Goal: Task Accomplishment & Management: Manage account settings

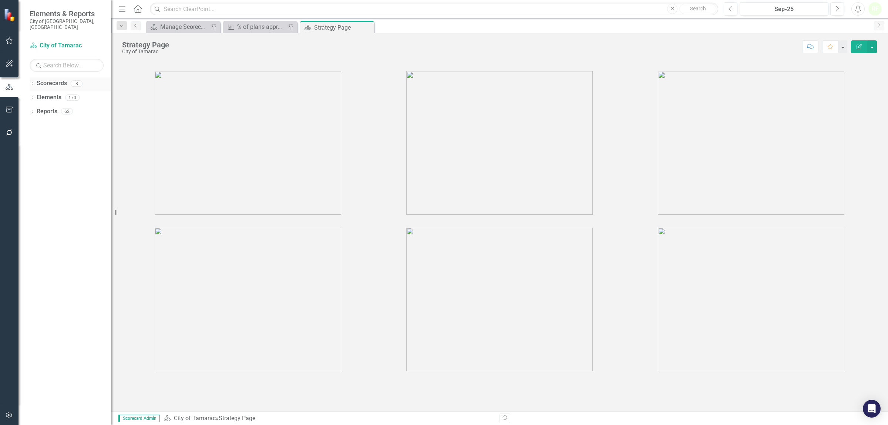
click at [55, 79] on link "Scorecards" at bounding box center [52, 83] width 30 height 9
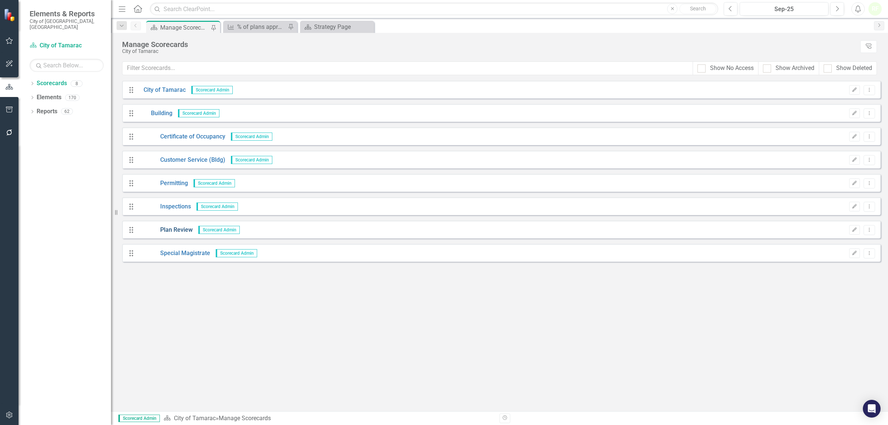
click at [171, 230] on link "Plan Review" at bounding box center [165, 230] width 55 height 9
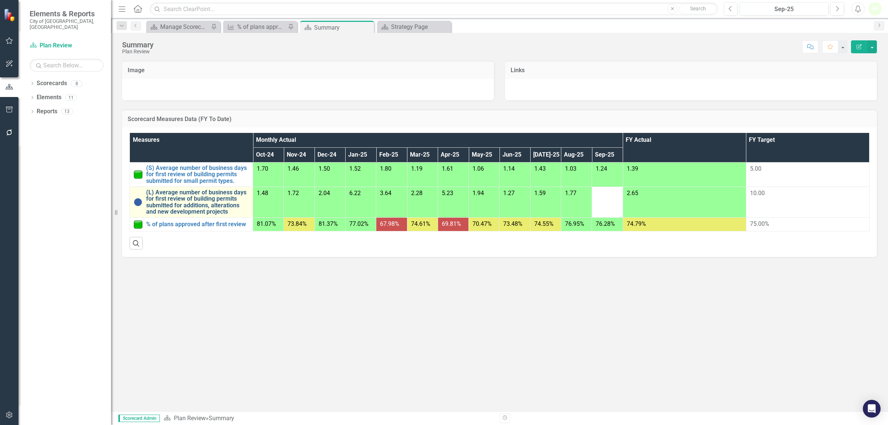
click at [173, 205] on link "(L) Average number of business days for first review of building permits submit…" at bounding box center [197, 202] width 103 height 26
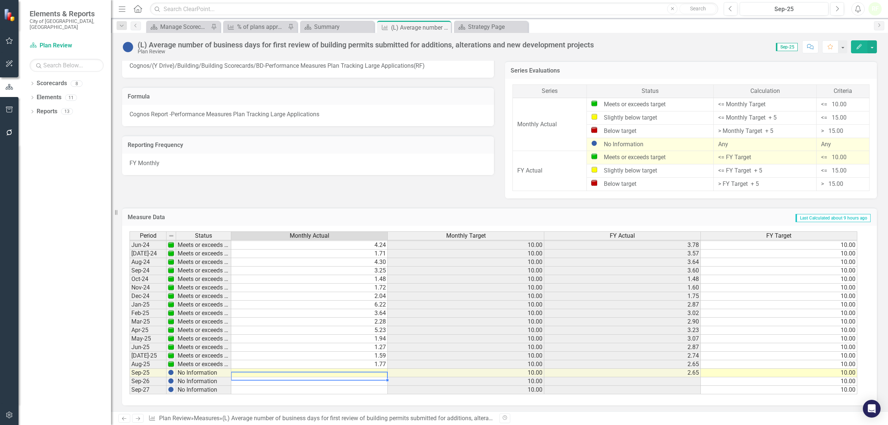
scroll to position [275, 0]
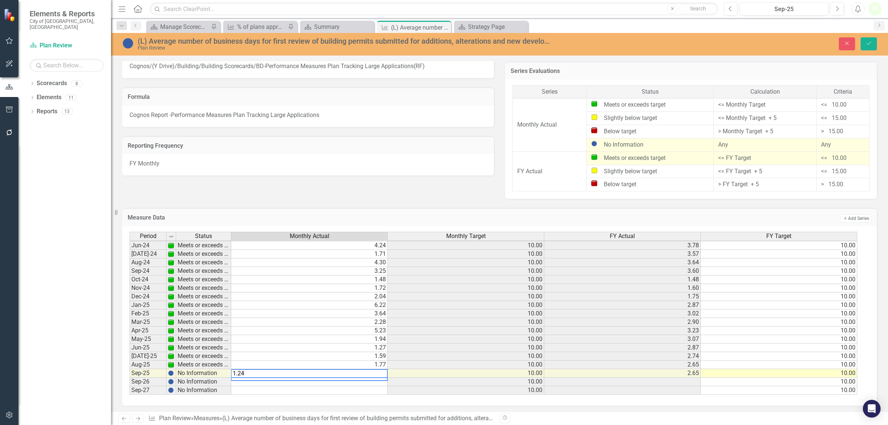
type textarea "1.243"
click at [873, 43] on button "Save" at bounding box center [869, 43] width 16 height 13
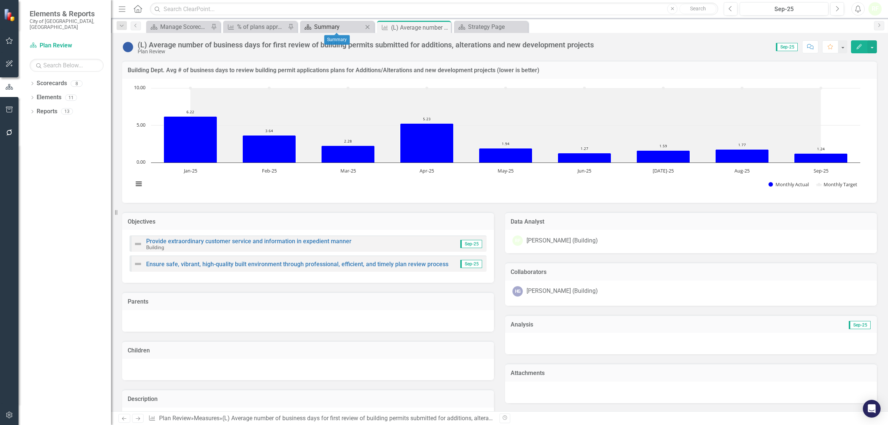
click at [356, 25] on div "Summary" at bounding box center [338, 26] width 49 height 9
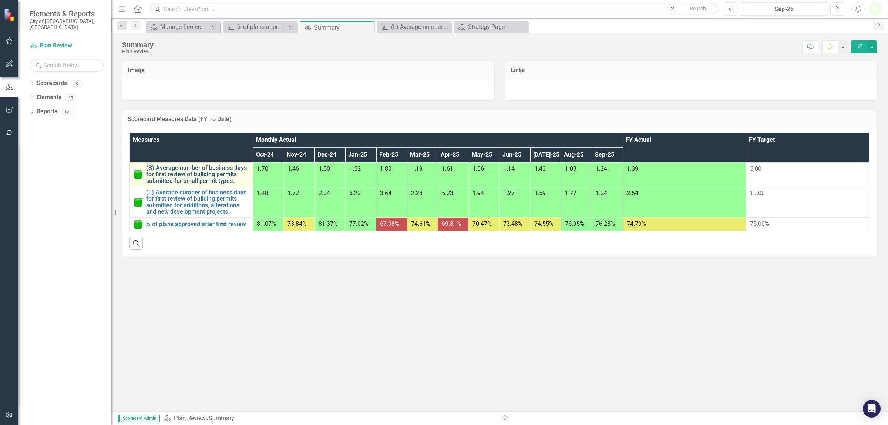
click at [193, 176] on link "(S) Average number of business days for first review of building permits submit…" at bounding box center [197, 175] width 103 height 20
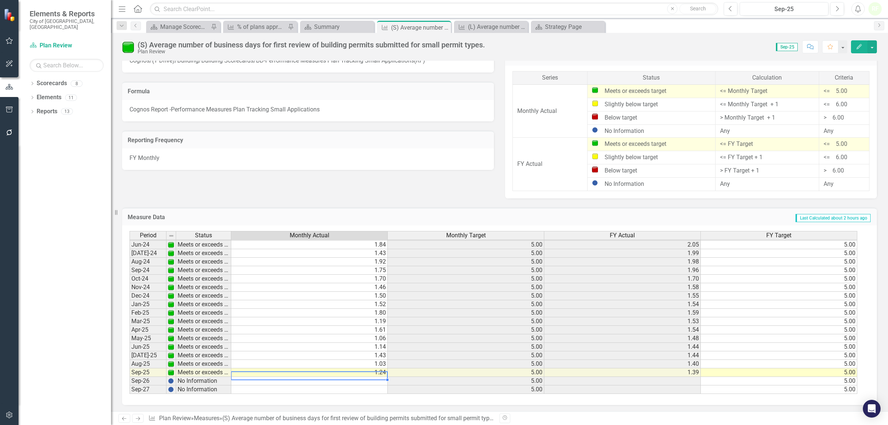
scroll to position [275, 0]
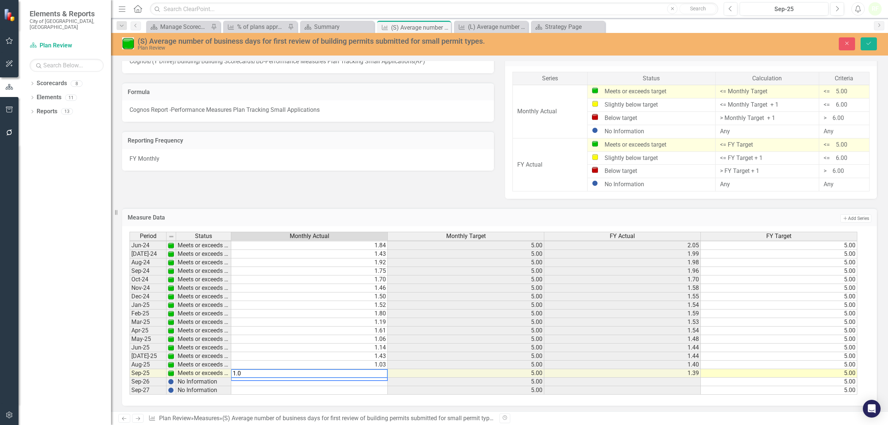
type textarea "1.00"
click at [864, 40] on button "Save" at bounding box center [869, 43] width 16 height 13
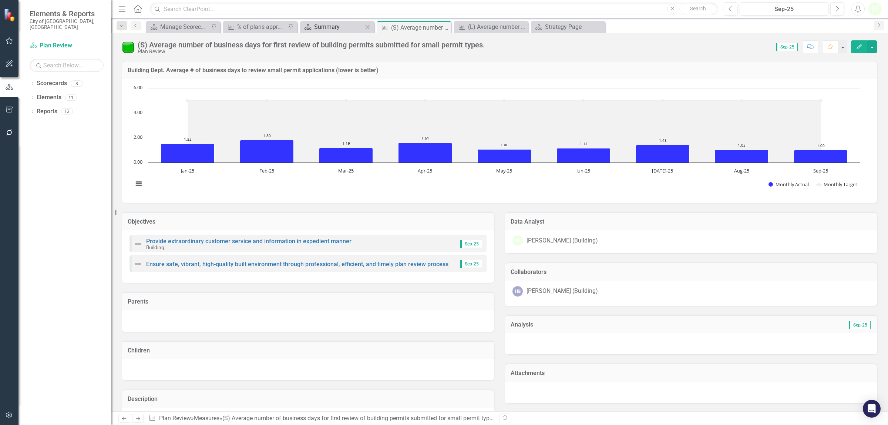
click at [352, 26] on div "Summary" at bounding box center [338, 26] width 49 height 9
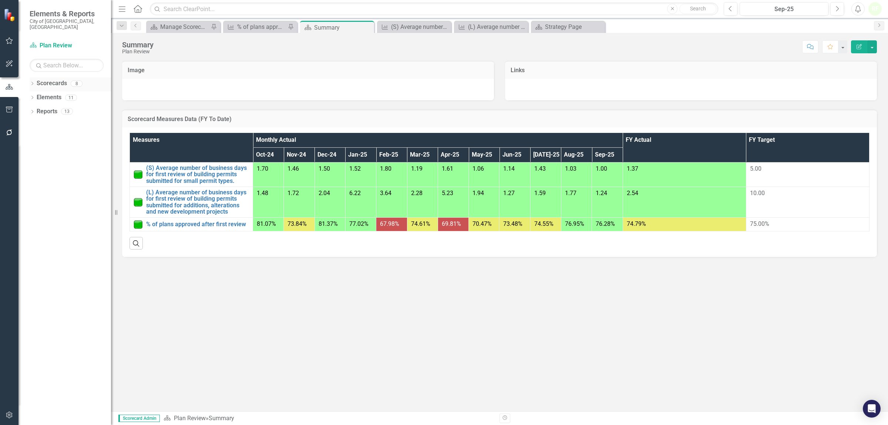
click at [50, 79] on link "Scorecards" at bounding box center [52, 83] width 30 height 9
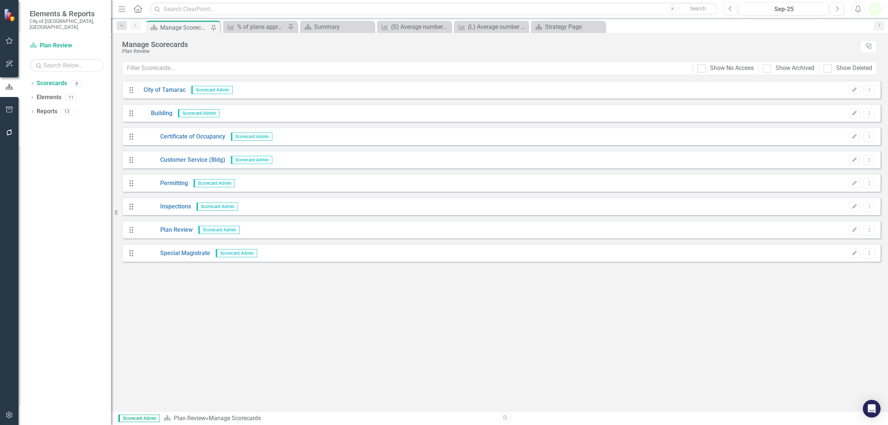
click at [212, 231] on span "Scorecard Admin" at bounding box center [218, 230] width 41 height 8
click at [174, 231] on link "Plan Review" at bounding box center [165, 230] width 55 height 9
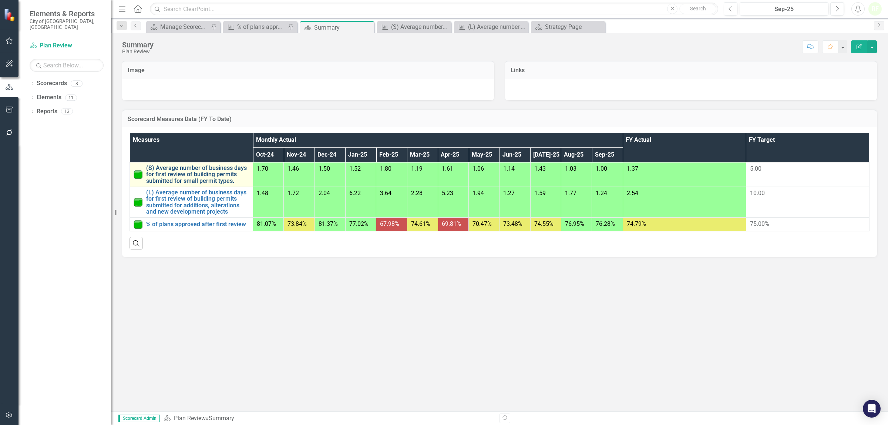
click at [187, 171] on link "(S) Average number of business days for first review of building permits submit…" at bounding box center [197, 175] width 103 height 20
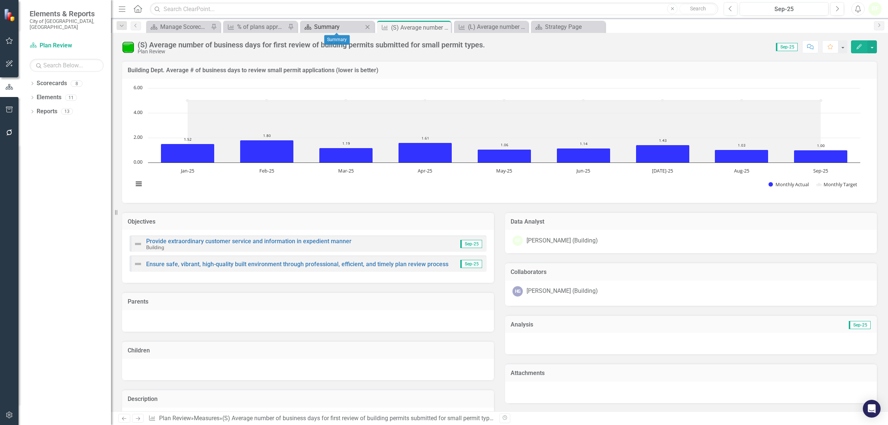
click at [332, 30] on div "Summary" at bounding box center [338, 26] width 49 height 9
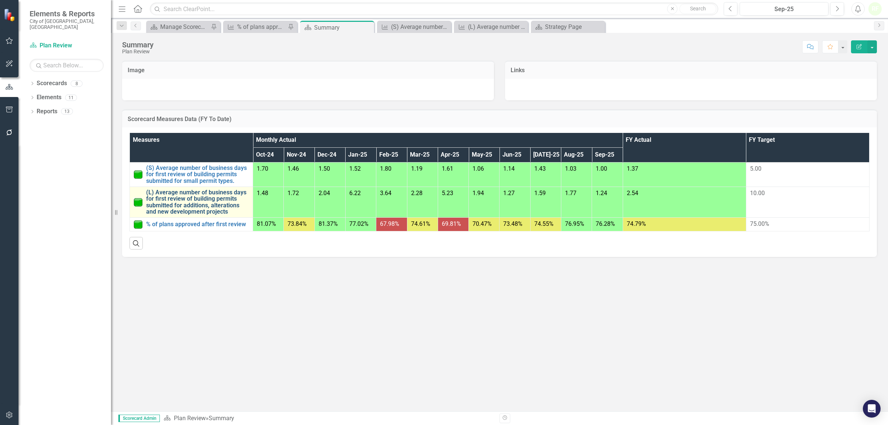
click at [188, 200] on link "(L) Average number of business days for first review of building permits submit…" at bounding box center [197, 202] width 103 height 26
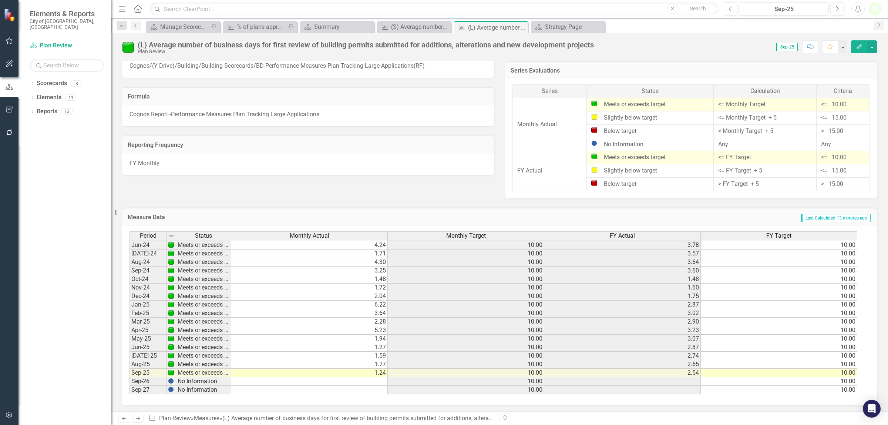
scroll to position [276, 0]
click at [346, 30] on div "Summary" at bounding box center [338, 26] width 49 height 9
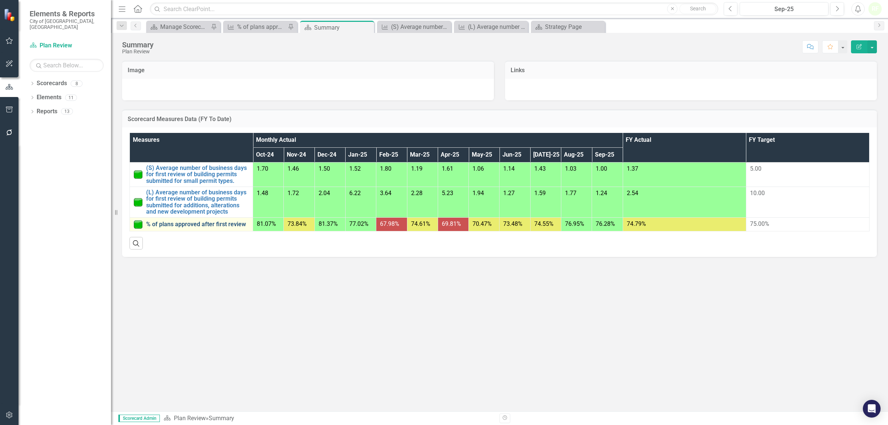
click at [179, 225] on link "% of plans approved after first review" at bounding box center [197, 224] width 103 height 7
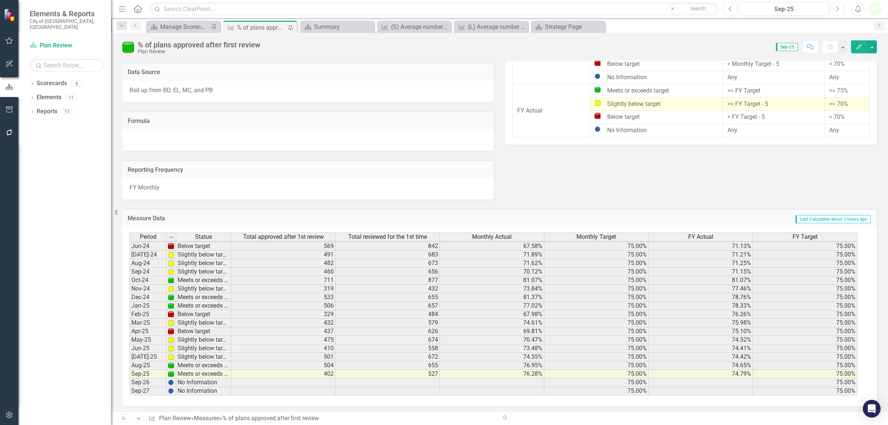
scroll to position [276, 0]
click at [365, 27] on icon "Close" at bounding box center [367, 27] width 7 height 6
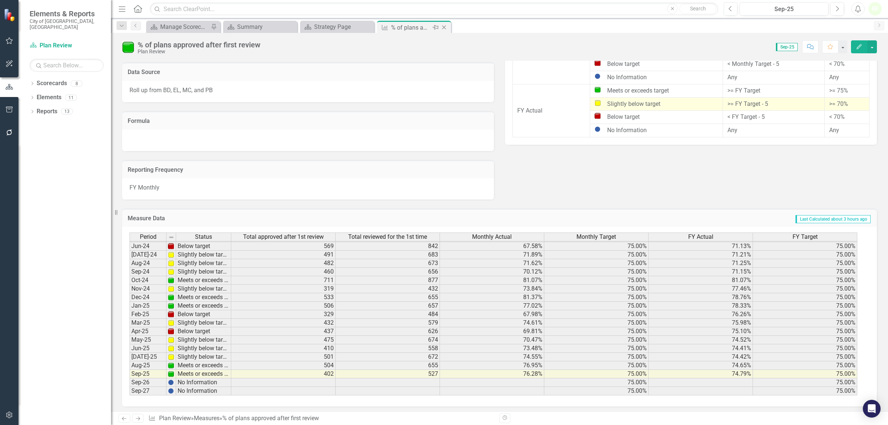
click at [444, 26] on icon "Close" at bounding box center [443, 27] width 7 height 6
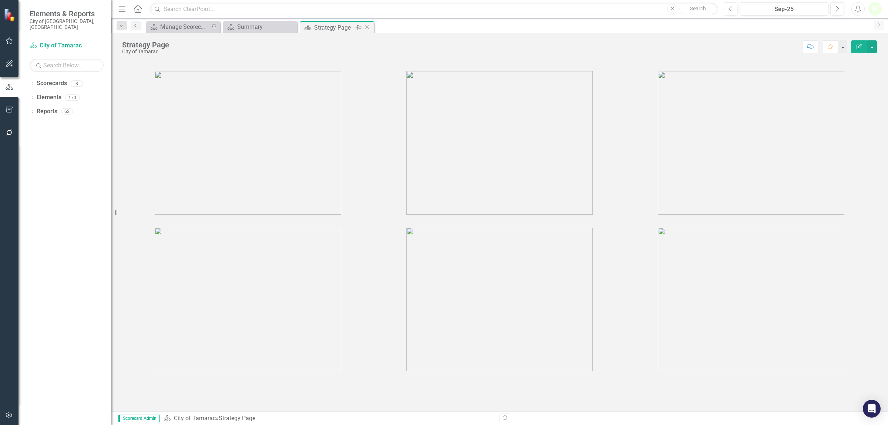
click at [335, 29] on div "Strategy Page" at bounding box center [334, 27] width 40 height 9
click at [276, 30] on div "Summary" at bounding box center [261, 26] width 49 height 9
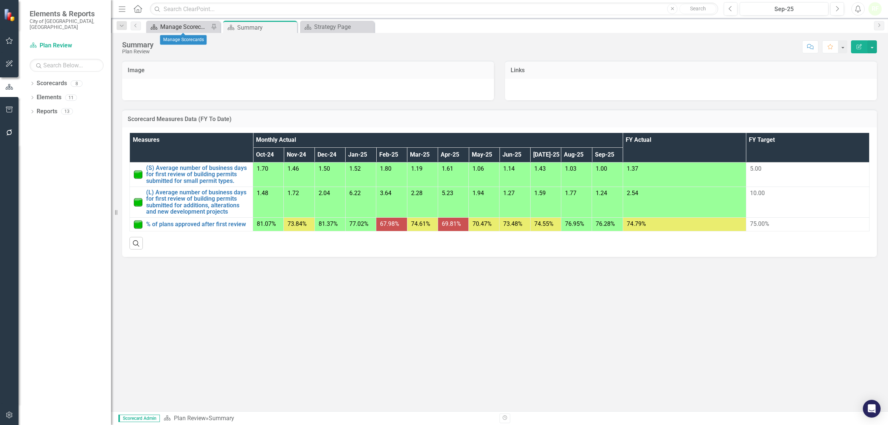
click at [178, 26] on div "Manage Scorecards" at bounding box center [184, 26] width 49 height 9
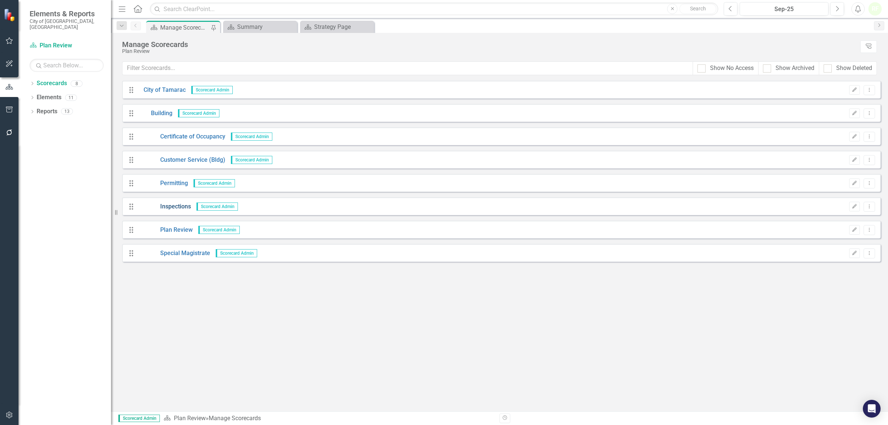
click at [178, 208] on link "Inspections" at bounding box center [164, 206] width 53 height 9
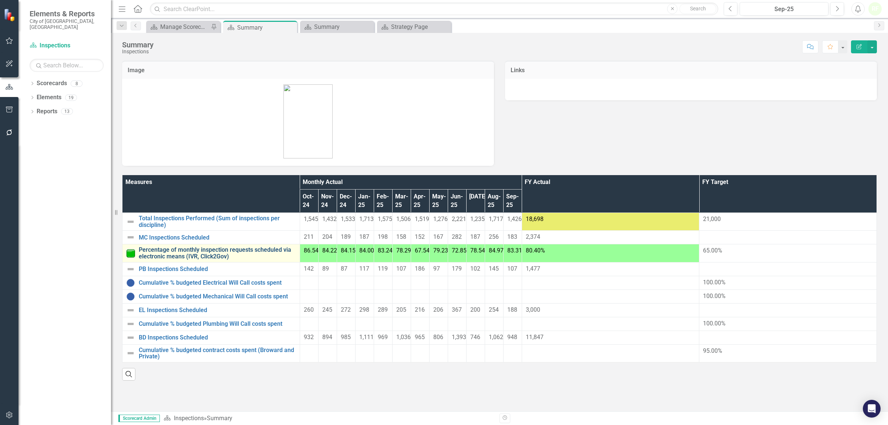
click at [163, 246] on link "Percentage of monthly inspection requests scheduled via electronic means (IVR, …" at bounding box center [217, 252] width 157 height 13
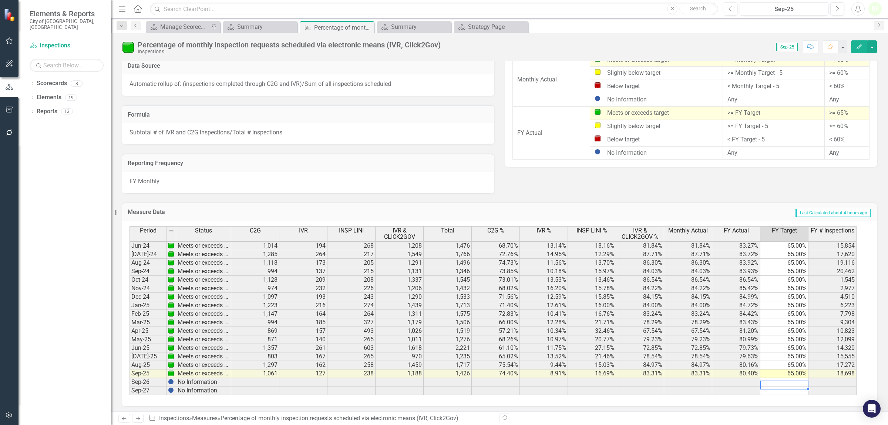
scroll to position [275, 0]
type textarea "65"
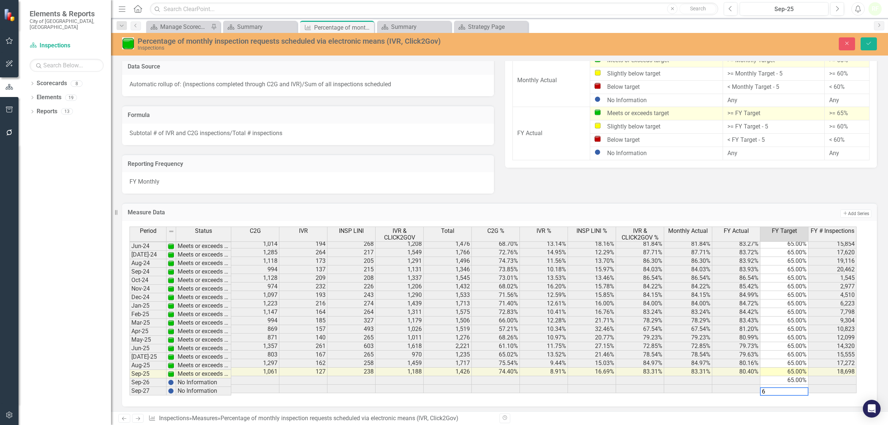
scroll to position [272, 0]
type textarea "65"
click at [741, 382] on td at bounding box center [736, 380] width 48 height 9
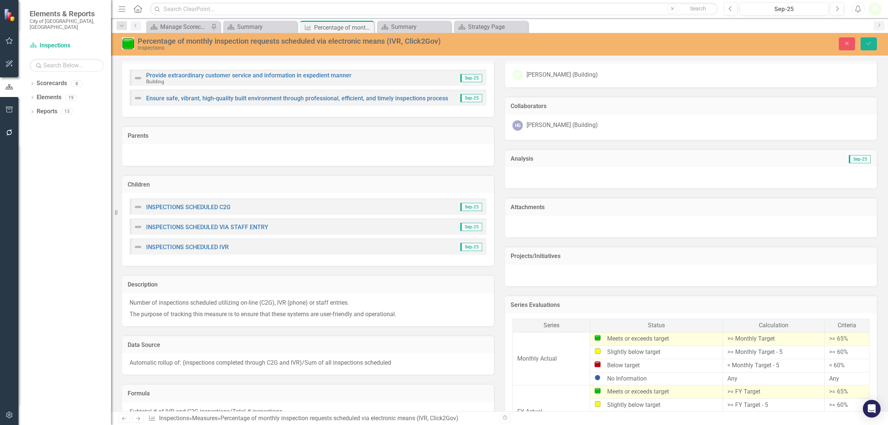
scroll to position [318, 0]
click at [204, 203] on link "INSPECTIONS SCHEDULED C2G" at bounding box center [188, 206] width 84 height 7
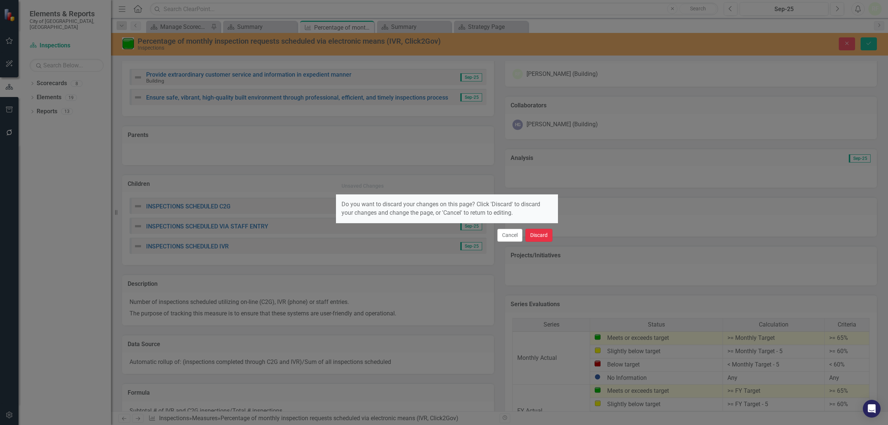
click at [538, 233] on button "Discard" at bounding box center [538, 235] width 27 height 13
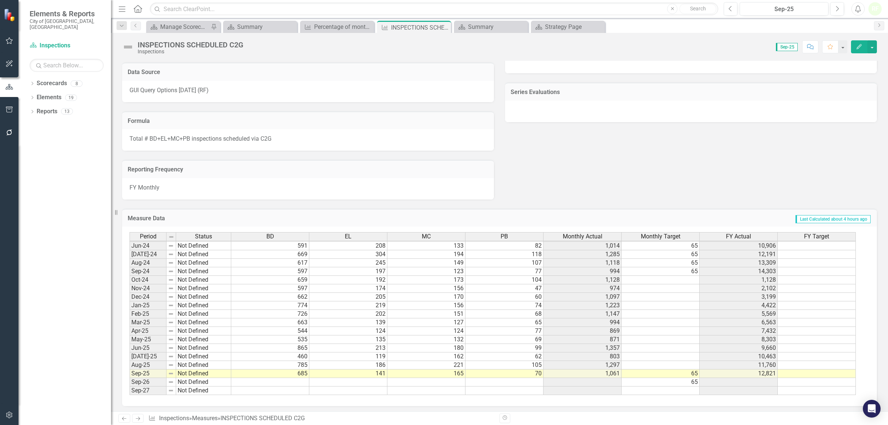
scroll to position [379, 0]
click at [683, 265] on tbody "Sept - 22 Not Defined 635 97 100 78 910 65 13,076 Oct-22 Not Defined 591 124 14…" at bounding box center [493, 228] width 726 height 332
drag, startPoint x: 699, startPoint y: 271, endPoint x: 701, endPoint y: 365, distance: 94.0
click at [130, 365] on div "Period Status BD EL MC PB Monthly Actual Monthly Target FY Actual FY Target May…" at bounding box center [130, 257] width 0 height 273
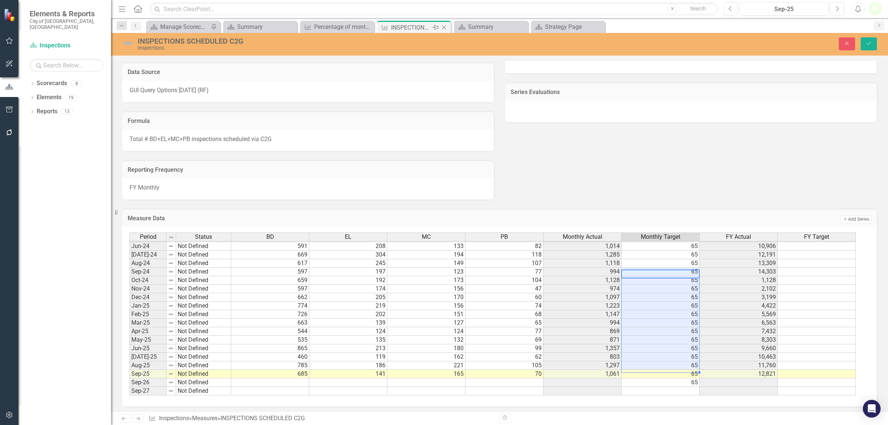
click at [443, 27] on icon "Close" at bounding box center [443, 27] width 7 height 6
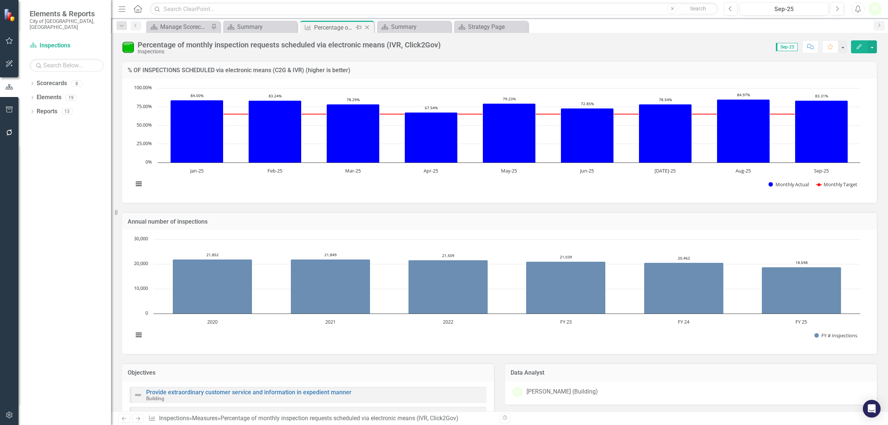
click at [365, 27] on icon "Close" at bounding box center [366, 27] width 7 height 6
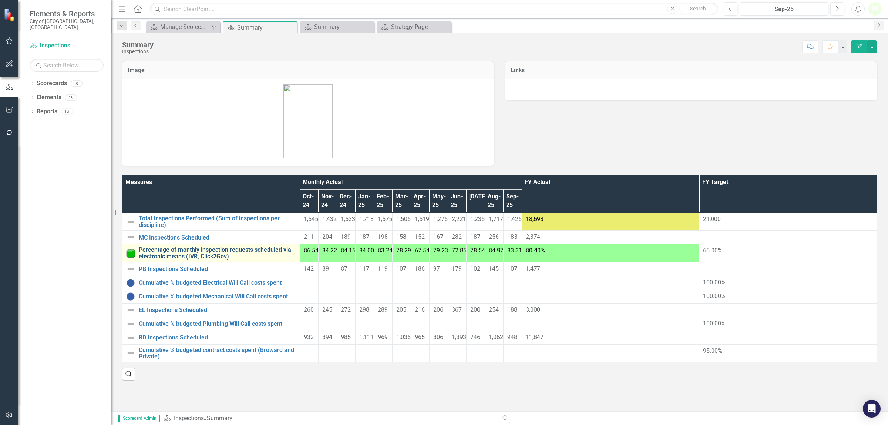
click at [182, 249] on link "Percentage of monthly inspection requests scheduled via electronic means (IVR, …" at bounding box center [217, 252] width 157 height 13
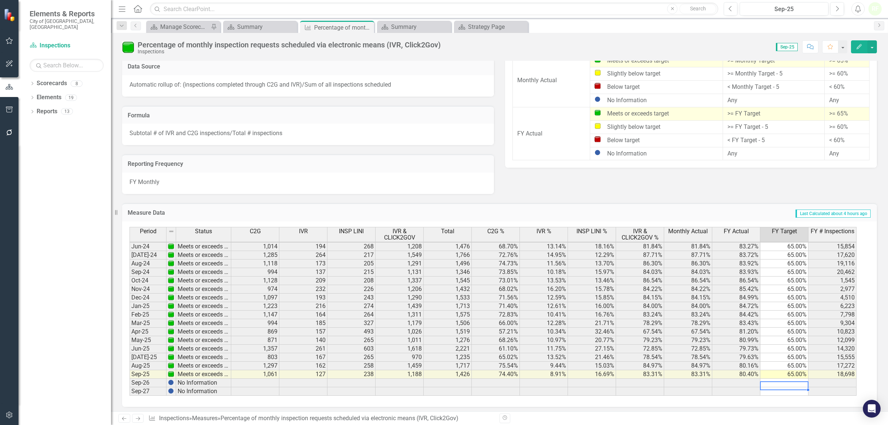
scroll to position [275, 0]
click at [780, 375] on td "65.00%" at bounding box center [784, 374] width 48 height 9
drag, startPoint x: 807, startPoint y: 374, endPoint x: 807, endPoint y: 395, distance: 20.7
click at [807, 395] on div "Period Status C2G IVR INSP LINI IVR & CLICK2GOV Total C2G % IVR % INSP LINI % I…" at bounding box center [499, 313] width 755 height 185
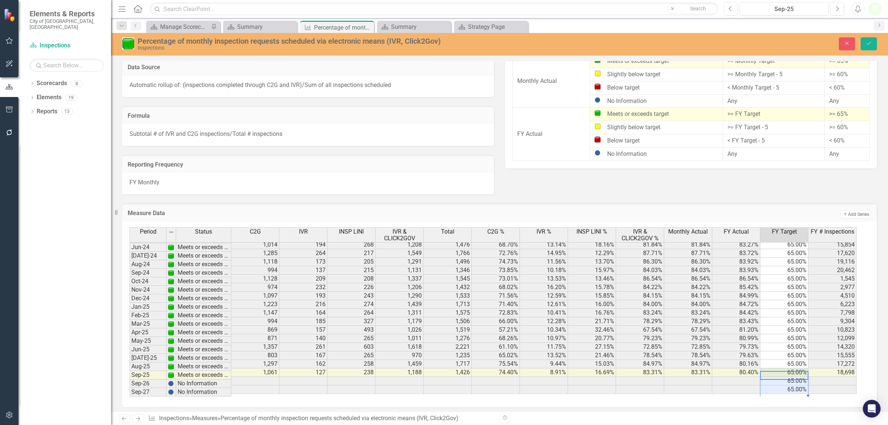
scroll to position [596, 0]
click at [872, 46] on button "Save" at bounding box center [869, 43] width 16 height 13
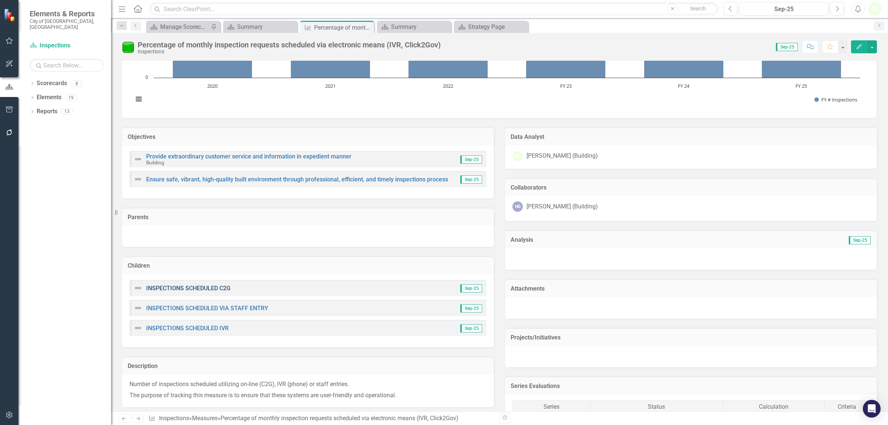
scroll to position [324, 0]
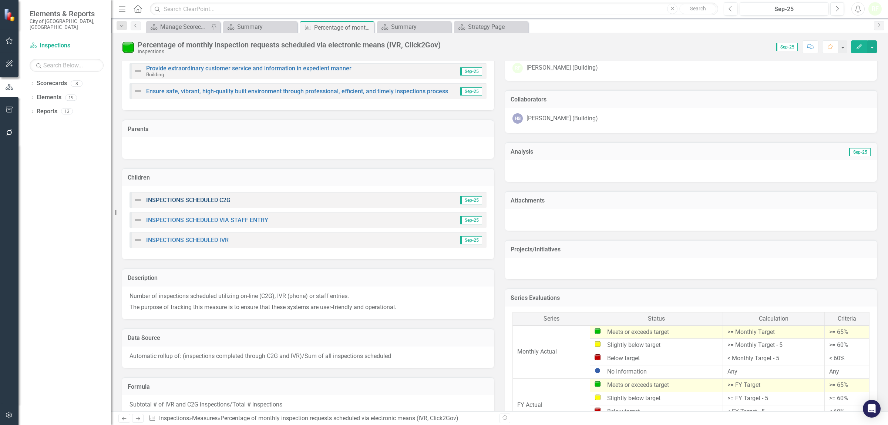
click at [207, 197] on link "INSPECTIONS SCHEDULED C2G" at bounding box center [188, 200] width 84 height 7
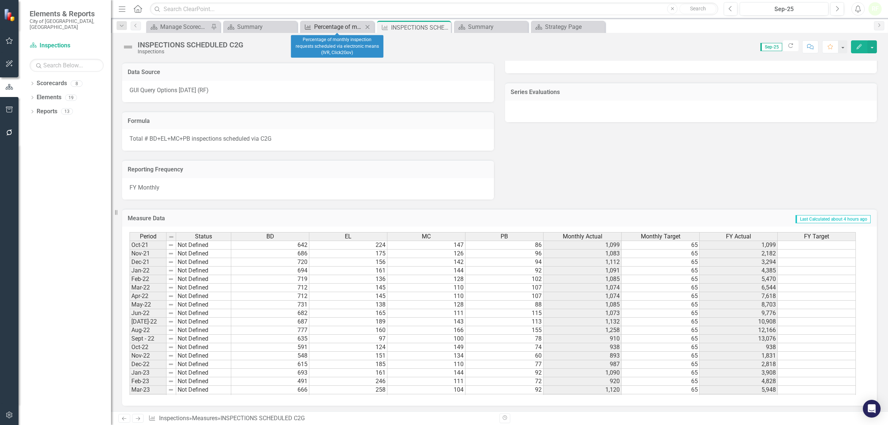
click at [349, 28] on div "Percentage of monthly inspection requests scheduled via electronic means (IVR, …" at bounding box center [338, 26] width 49 height 9
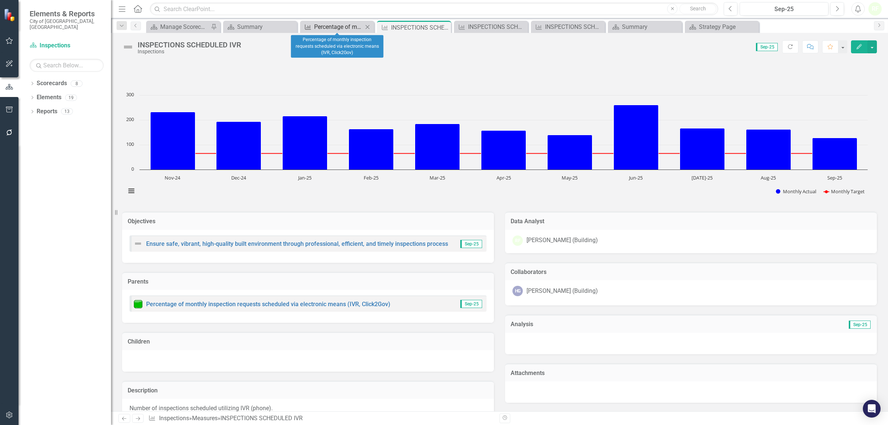
click at [352, 25] on div "Percentage of monthly inspection requests scheduled via electronic means (IVR, …" at bounding box center [338, 26] width 49 height 9
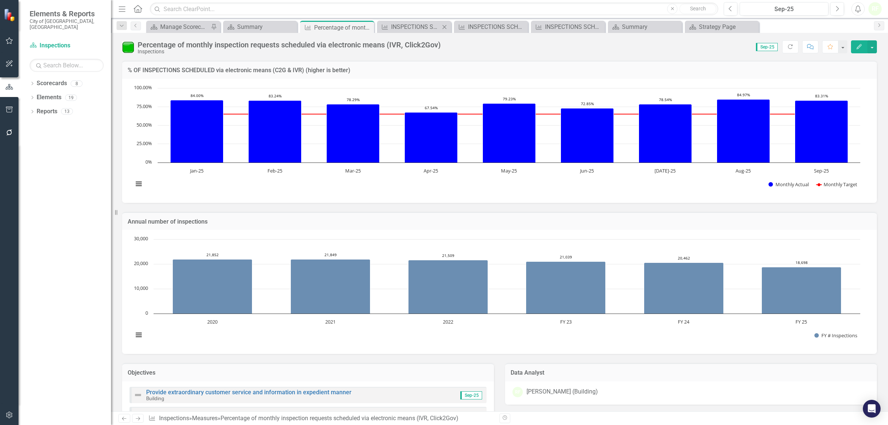
click at [444, 26] on icon "Close" at bounding box center [444, 27] width 7 height 6
click at [0, 0] on icon "Close" at bounding box center [0, 0] width 0 height 0
click at [437, 28] on div "Summary" at bounding box center [415, 26] width 49 height 9
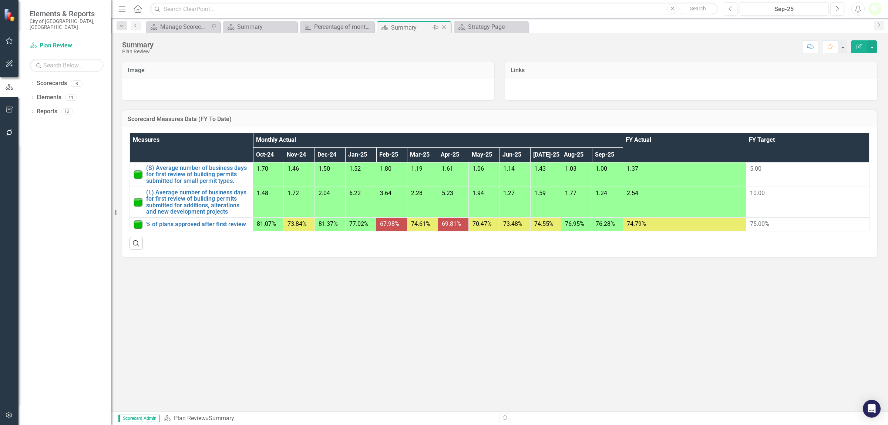
click at [444, 28] on icon "Close" at bounding box center [443, 27] width 7 height 6
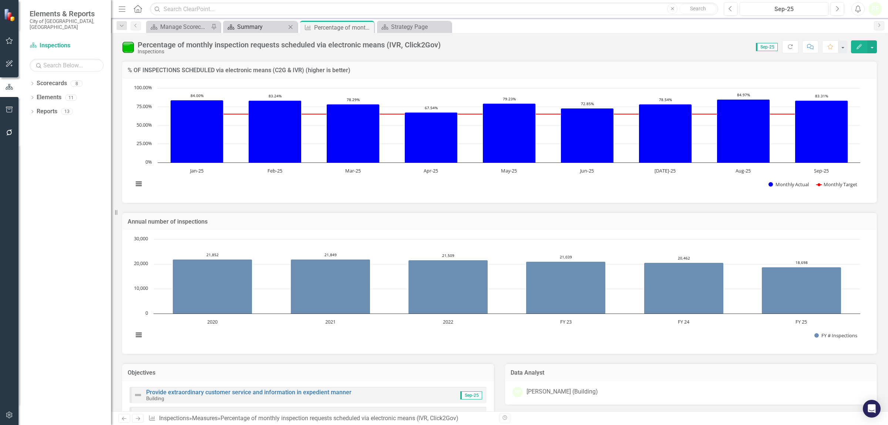
click at [285, 29] on div "Summary" at bounding box center [261, 26] width 49 height 9
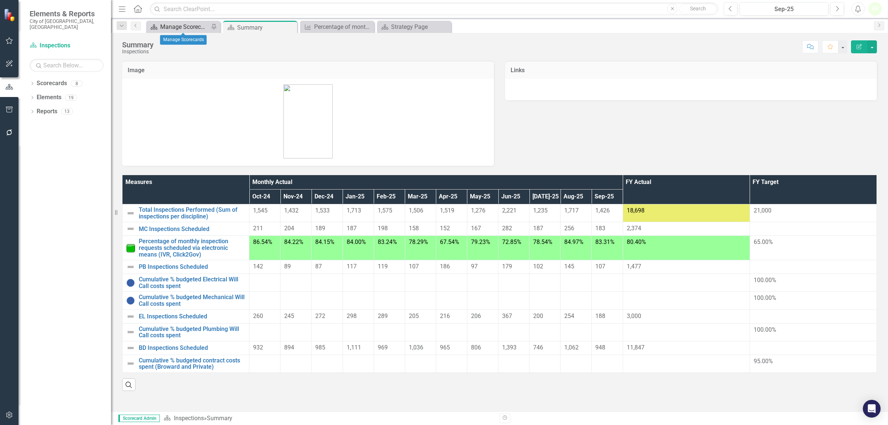
click at [189, 26] on div "Manage Scorecards" at bounding box center [184, 26] width 49 height 9
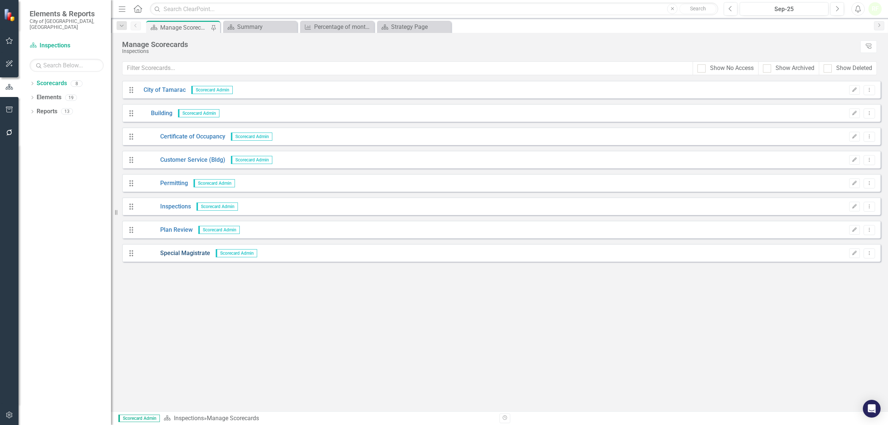
click at [176, 252] on link "Special Magistrate" at bounding box center [174, 253] width 72 height 9
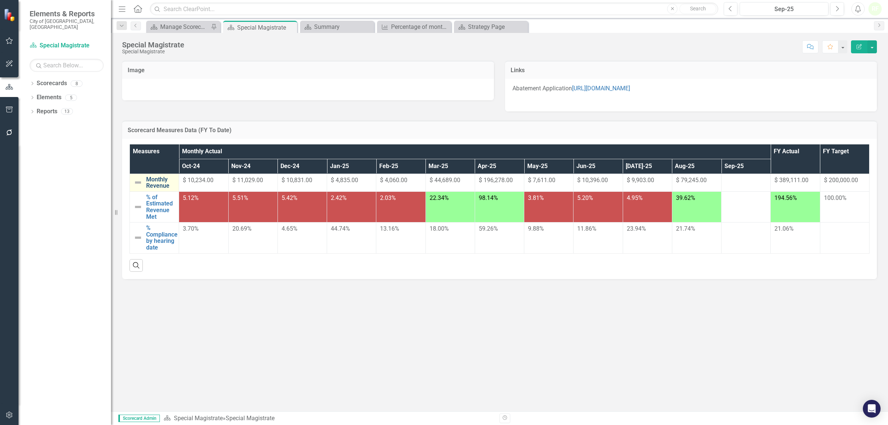
click at [158, 179] on link "Monthly Revenue" at bounding box center [160, 182] width 29 height 13
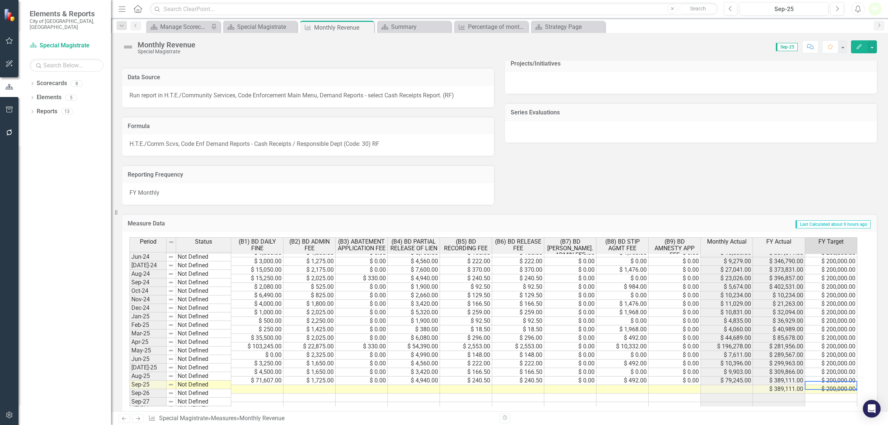
scroll to position [382, 0]
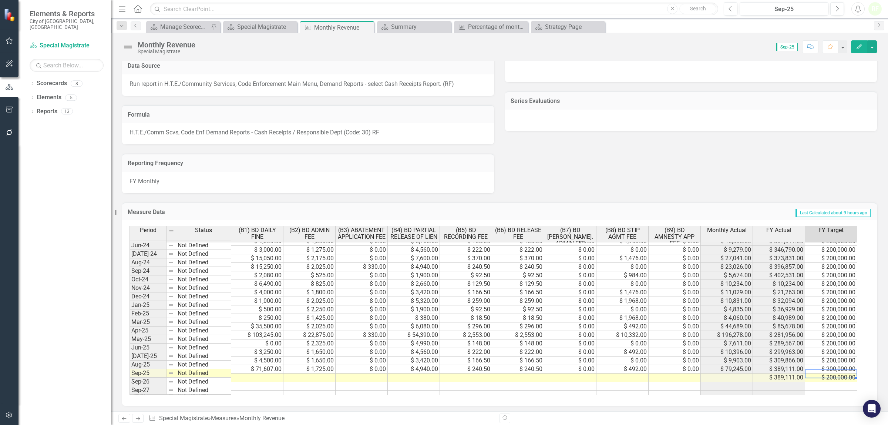
drag, startPoint x: 856, startPoint y: 375, endPoint x: 857, endPoint y: 393, distance: 18.9
click at [857, 393] on div "Period Status (B1) BD DAILY FINE (B2) BD ADMIN FEE (B3) ABATEMENT APPLICATION F…" at bounding box center [499, 312] width 755 height 185
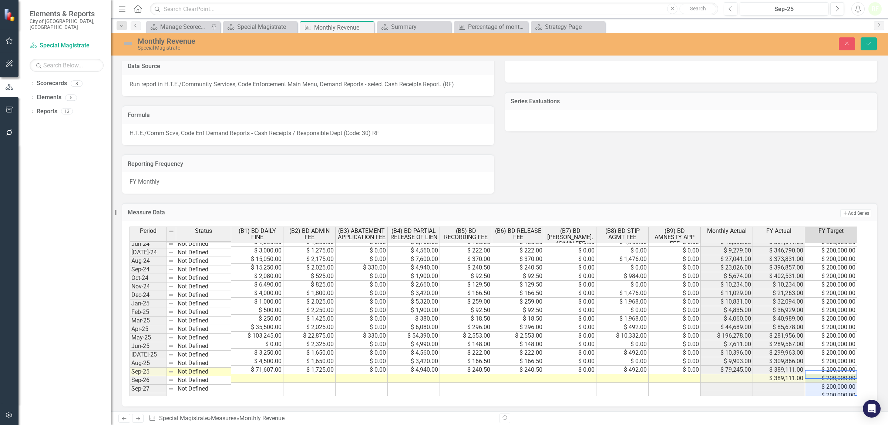
type textarea "200000"
click at [870, 44] on icon "Save" at bounding box center [869, 43] width 7 height 5
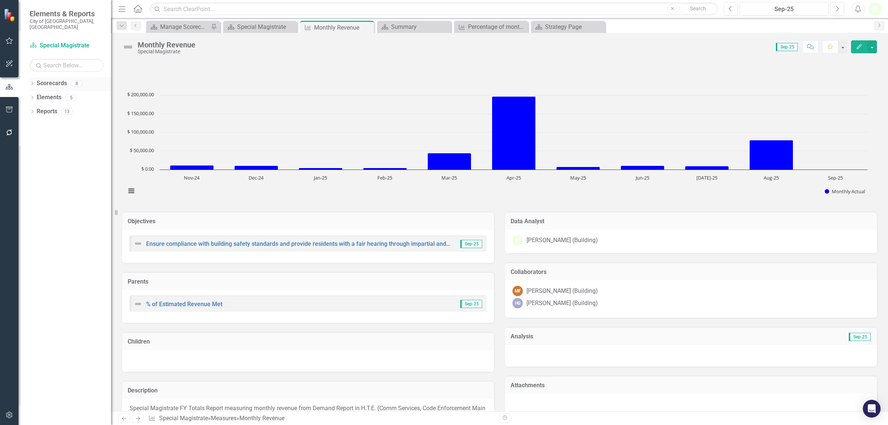
click at [51, 80] on link "Scorecards" at bounding box center [52, 83] width 30 height 9
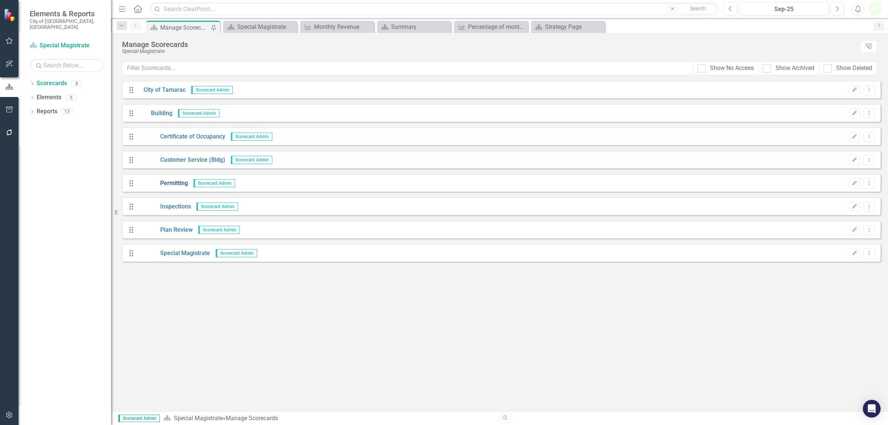
click at [174, 184] on link "Permitting" at bounding box center [163, 183] width 50 height 9
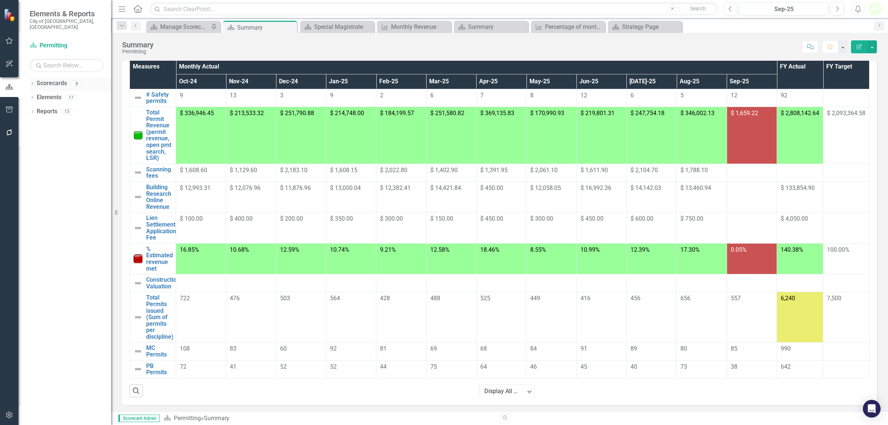
click at [51, 79] on link "Scorecards" at bounding box center [52, 83] width 30 height 9
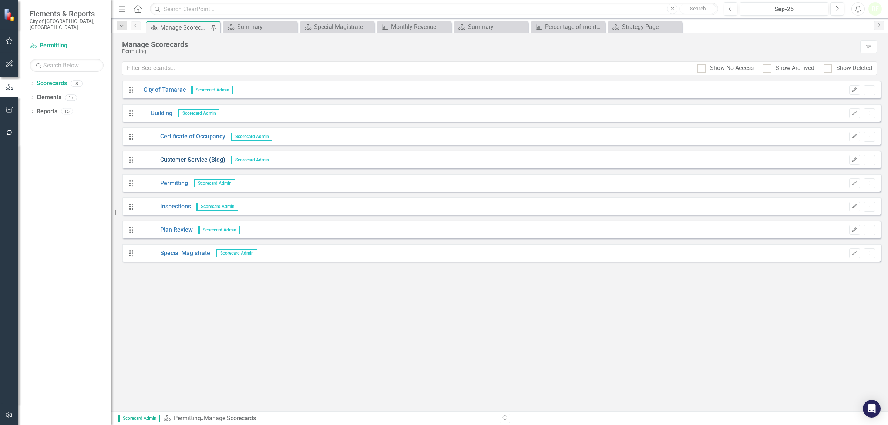
click at [196, 160] on link "Customer Service (Bldg)" at bounding box center [181, 160] width 87 height 9
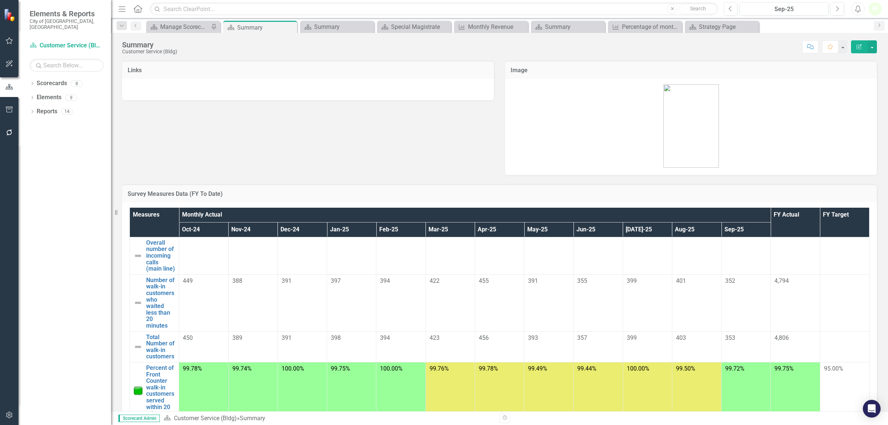
scroll to position [41, 0]
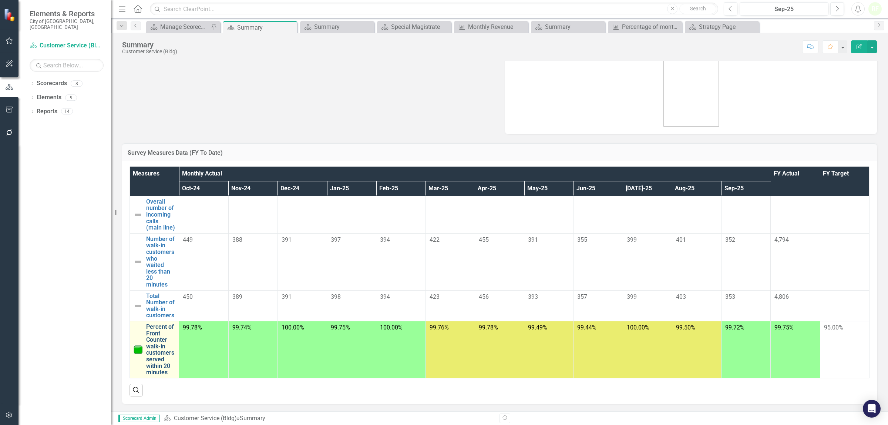
click at [152, 329] on link "Percent of Front Counter walk-in customers served within 20 minutes" at bounding box center [160, 349] width 29 height 52
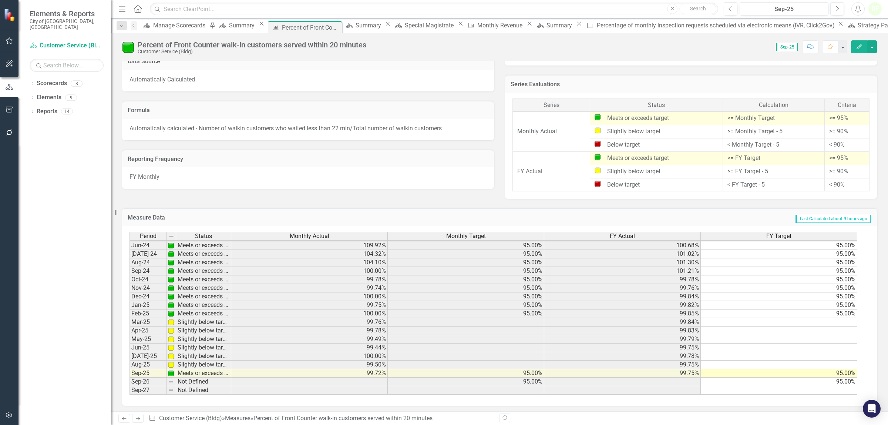
scroll to position [387, 0]
click at [830, 311] on tbody "Sept - 22 Meets or exceeds target 96.49% 95.00% 96.04% 95.00% Oct-22 Meets or e…" at bounding box center [494, 227] width 728 height 332
drag, startPoint x: 856, startPoint y: 316, endPoint x: 857, endPoint y: 363, distance: 46.6
click at [130, 393] on div at bounding box center [130, 393] width 0 height 0
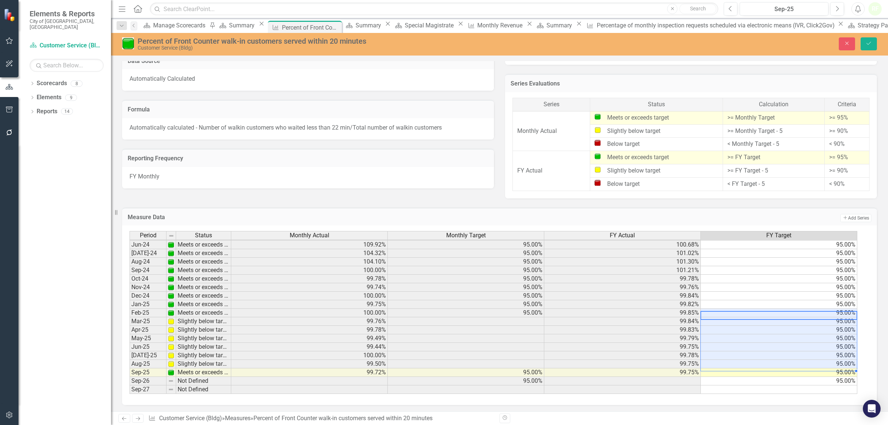
type textarea "95"
click at [867, 43] on icon "Save" at bounding box center [869, 43] width 7 height 5
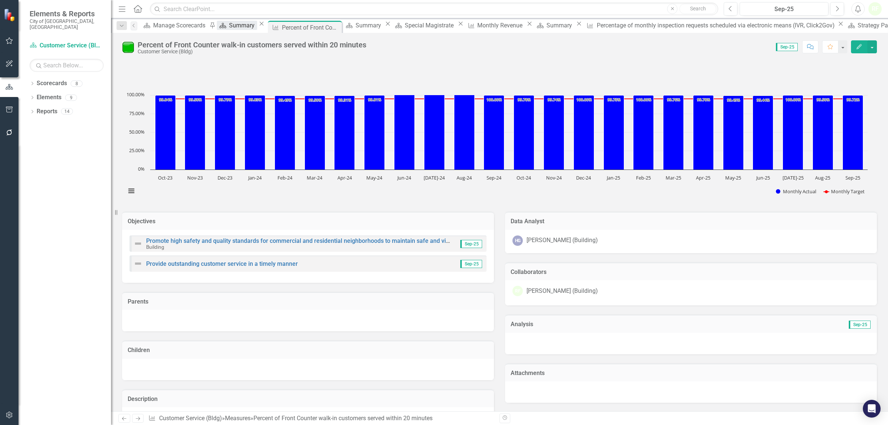
click at [257, 28] on div "Summary" at bounding box center [243, 25] width 28 height 9
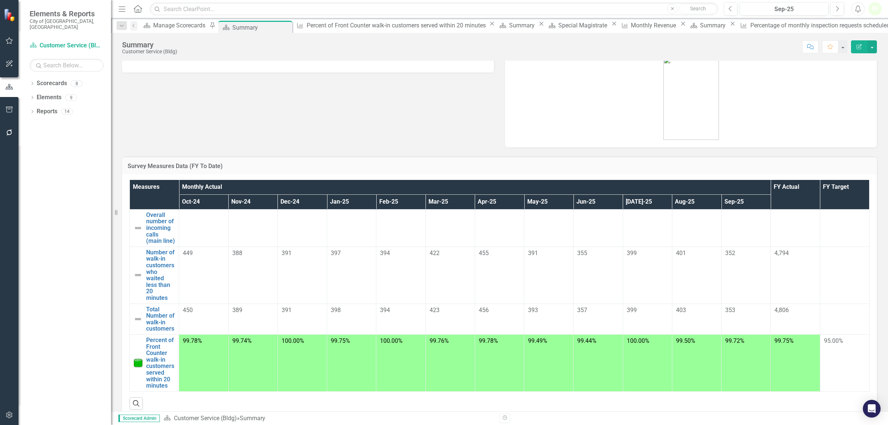
scroll to position [41, 0]
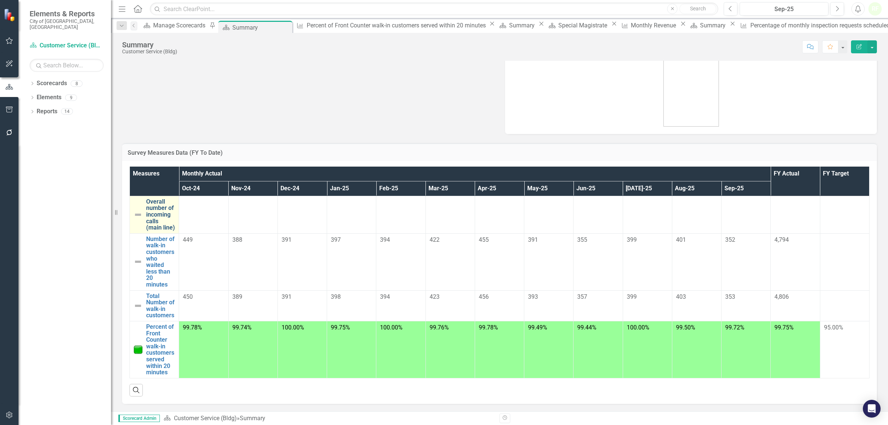
click at [152, 211] on link "Overall number of incoming calls (main line)" at bounding box center [160, 214] width 29 height 33
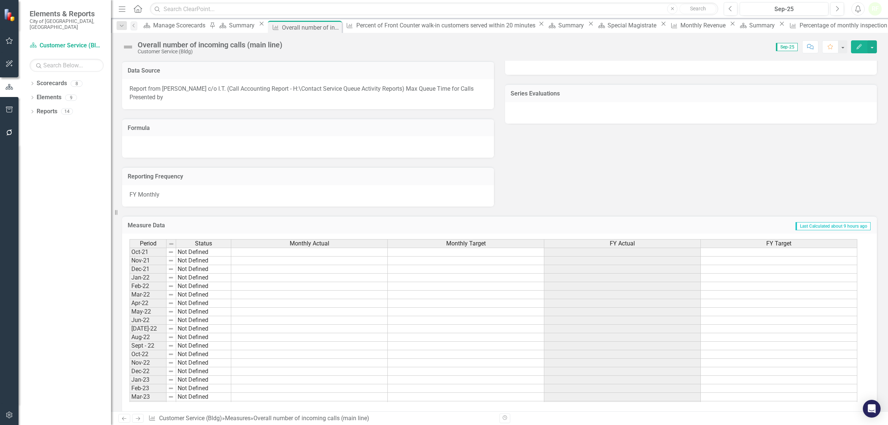
scroll to position [384, 0]
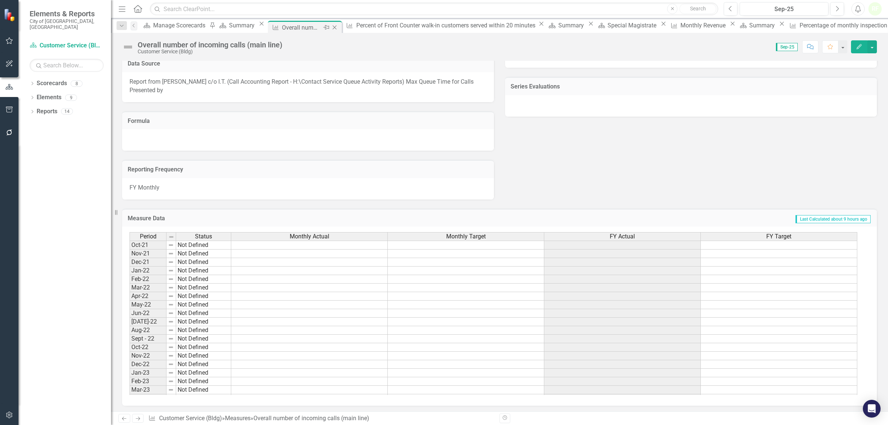
click at [338, 28] on icon "Close" at bounding box center [334, 27] width 7 height 6
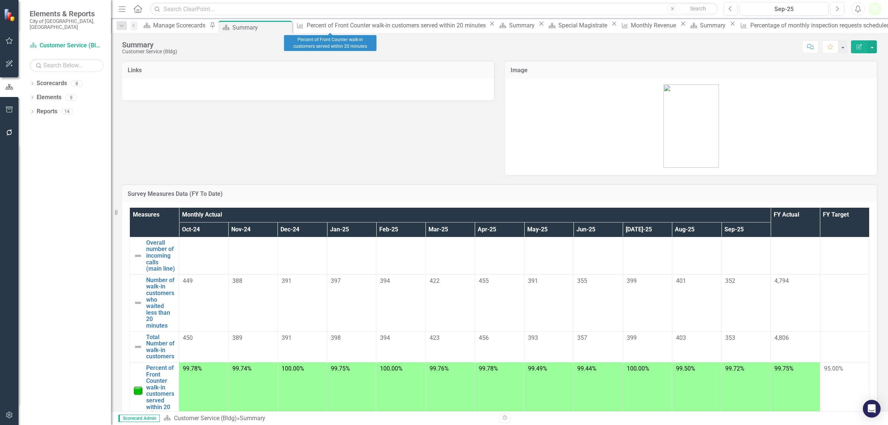
click at [488, 26] on icon "Close" at bounding box center [491, 24] width 7 height 6
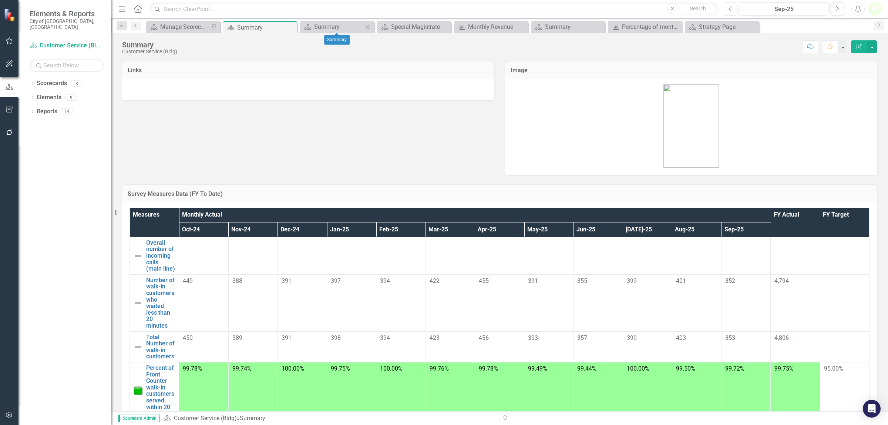
click at [365, 24] on icon "Close" at bounding box center [367, 27] width 7 height 6
click at [0, 0] on icon "Close" at bounding box center [0, 0] width 0 height 0
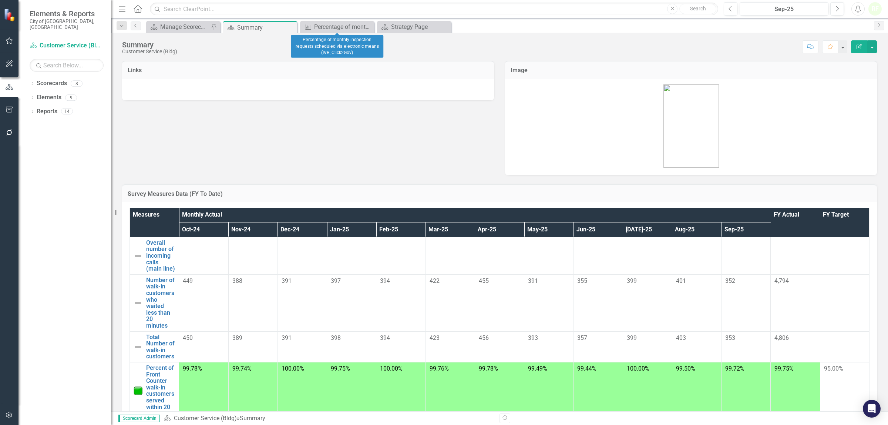
click at [0, 0] on icon "Close" at bounding box center [0, 0] width 0 height 0
click at [365, 24] on icon "Close" at bounding box center [367, 27] width 7 height 6
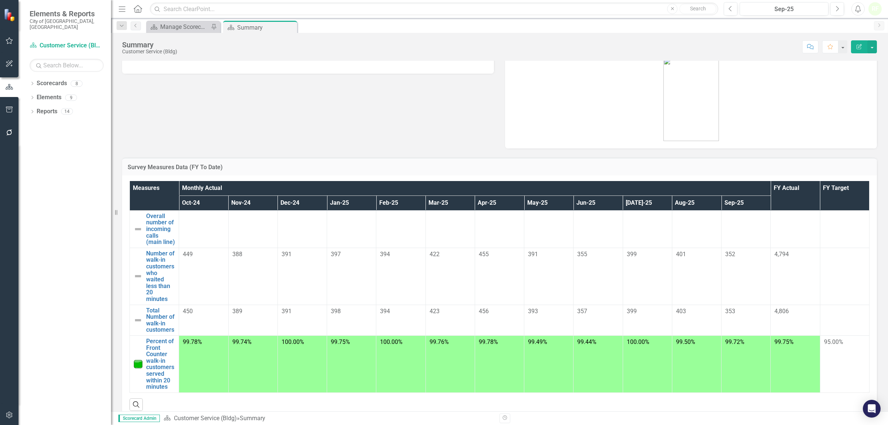
scroll to position [41, 0]
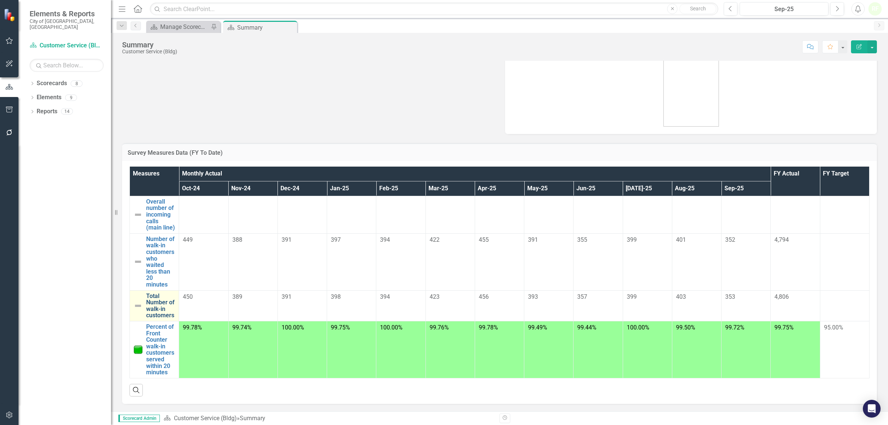
click at [160, 302] on link "Total Number of walk-in customers" at bounding box center [160, 306] width 29 height 26
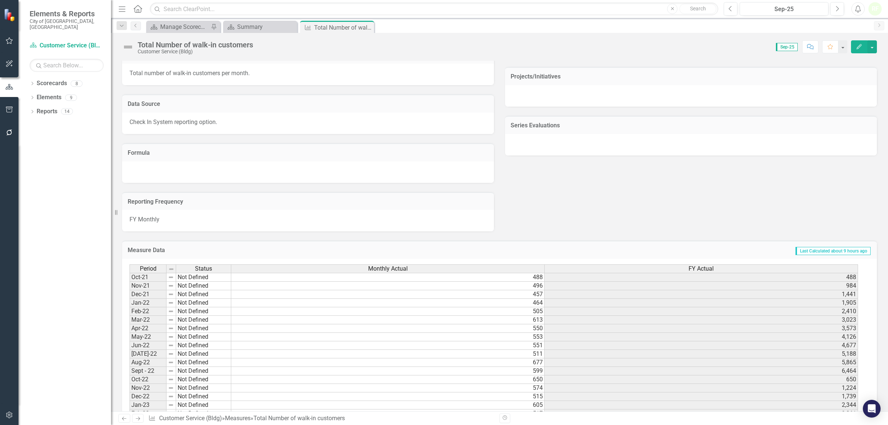
scroll to position [330, 0]
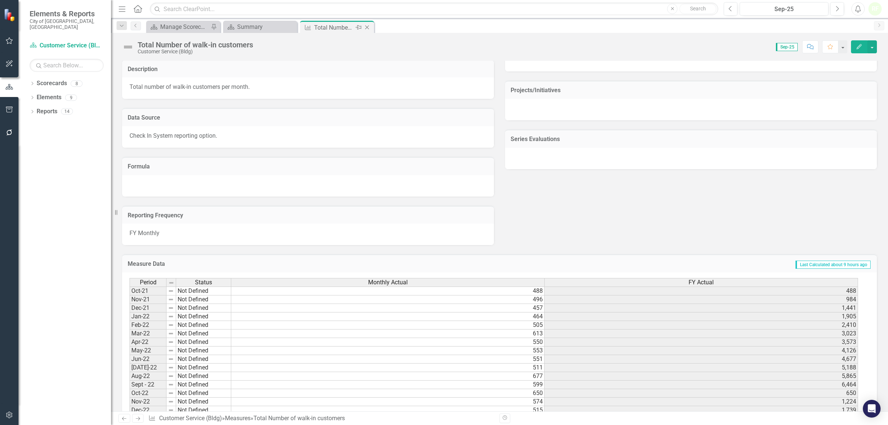
click at [367, 28] on icon "Close" at bounding box center [366, 27] width 7 height 6
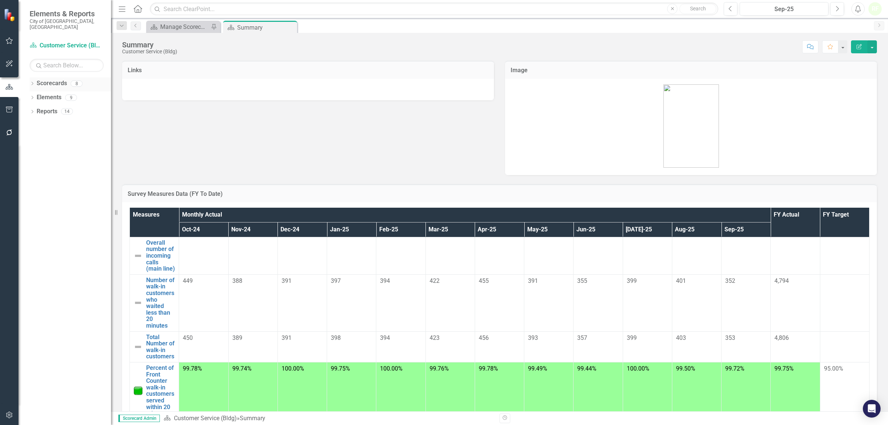
click at [54, 80] on link "Scorecards" at bounding box center [52, 83] width 30 height 9
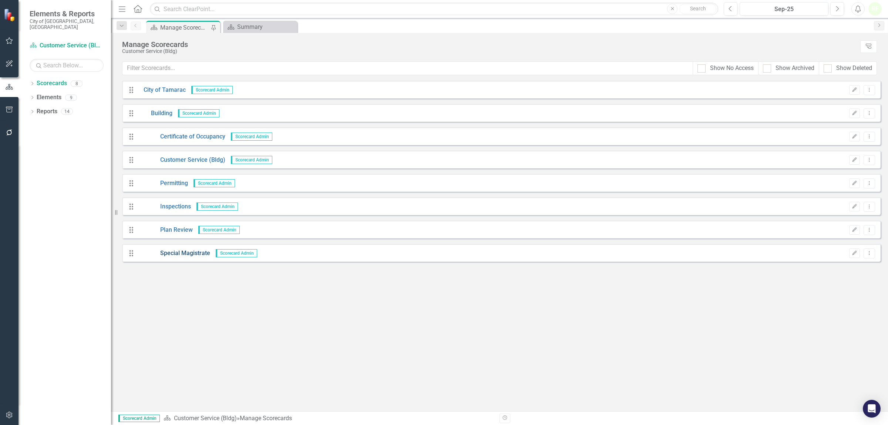
click at [175, 251] on link "Special Magistrate" at bounding box center [174, 253] width 72 height 9
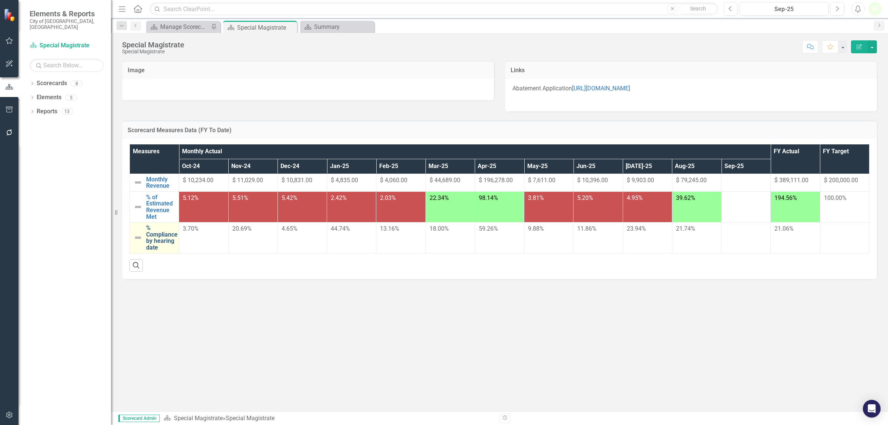
click at [163, 234] on link "% Compliance by hearing date" at bounding box center [161, 238] width 31 height 26
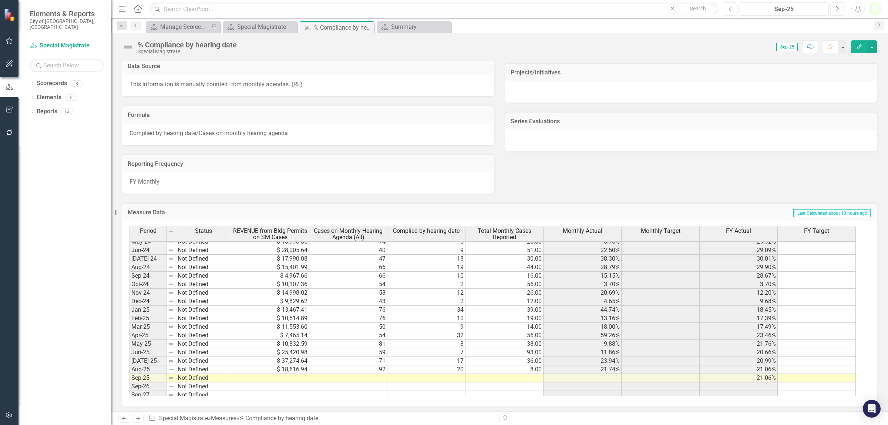
scroll to position [276, 0]
click at [815, 242] on tbody "Aug-22 Not Defined $ 9,577.20 35 8 47.00 22.86% 29.64% Sept - 22 Not Defined $ …" at bounding box center [493, 224] width 726 height 341
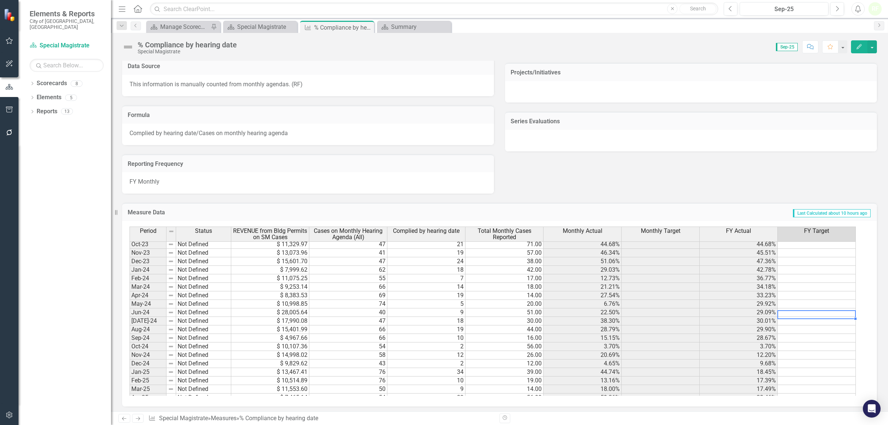
scroll to position [0, 0]
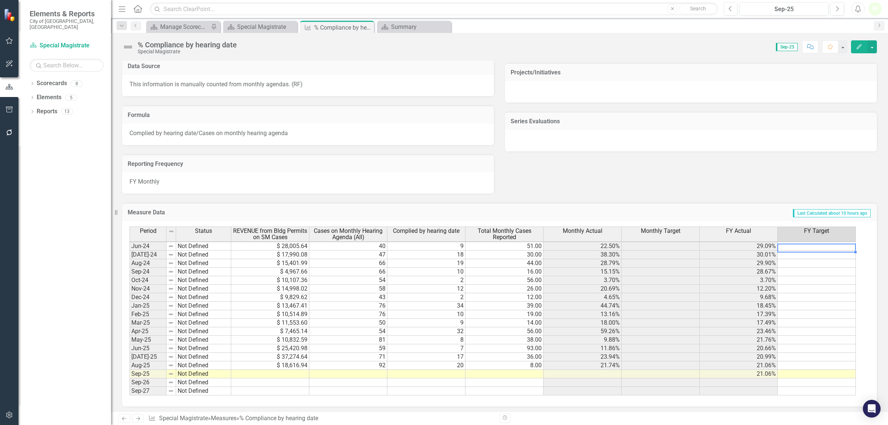
click at [250, 273] on td "$ 4,967.66" at bounding box center [270, 272] width 78 height 9
type textarea "20"
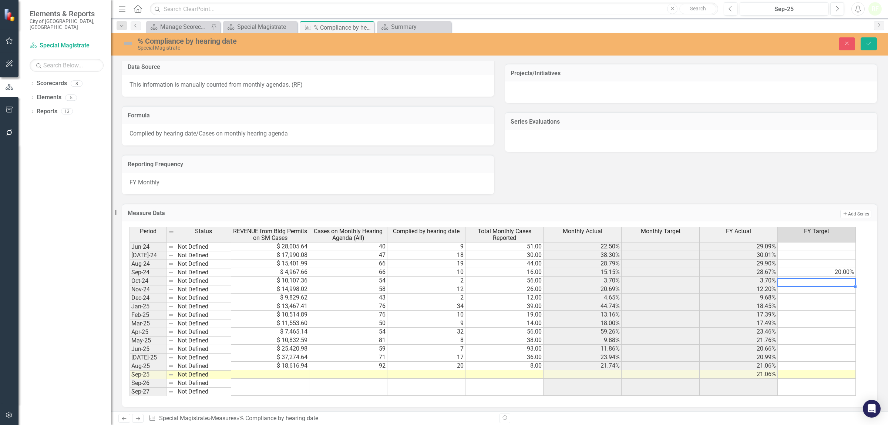
click at [837, 271] on td "20.00%" at bounding box center [817, 272] width 78 height 9
drag, startPoint x: 855, startPoint y: 275, endPoint x: 839, endPoint y: 390, distance: 116.5
click at [130, 390] on div "Period Status REVENUE from Bldg Permits on SM Cases Cases on Monthly Hearing Ag…" at bounding box center [130, 255] width 0 height 279
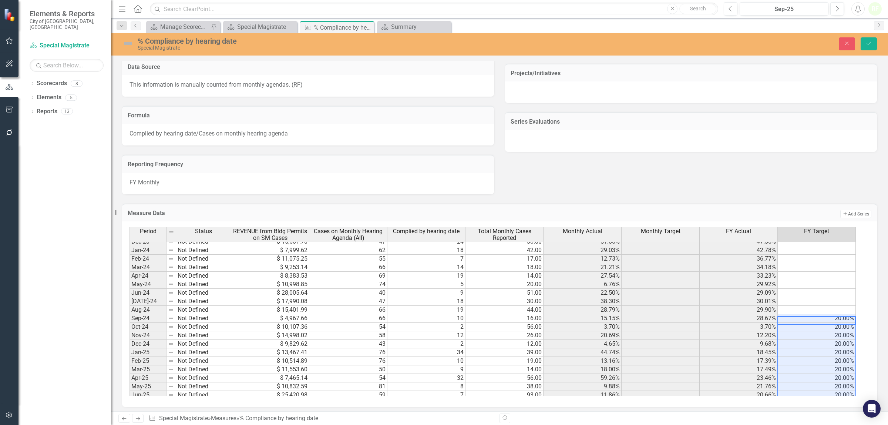
click at [807, 317] on td "20.00%" at bounding box center [817, 318] width 78 height 9
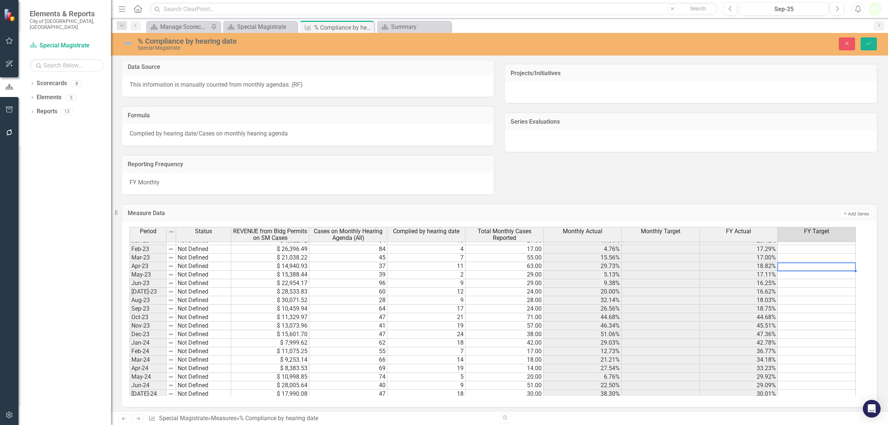
click at [827, 263] on td at bounding box center [817, 266] width 78 height 9
click at [130, 256] on div "Period Status REVENUE from Bldg Permits on SM Cases Cases on Monthly Hearing Ag…" at bounding box center [130, 355] width 0 height 313
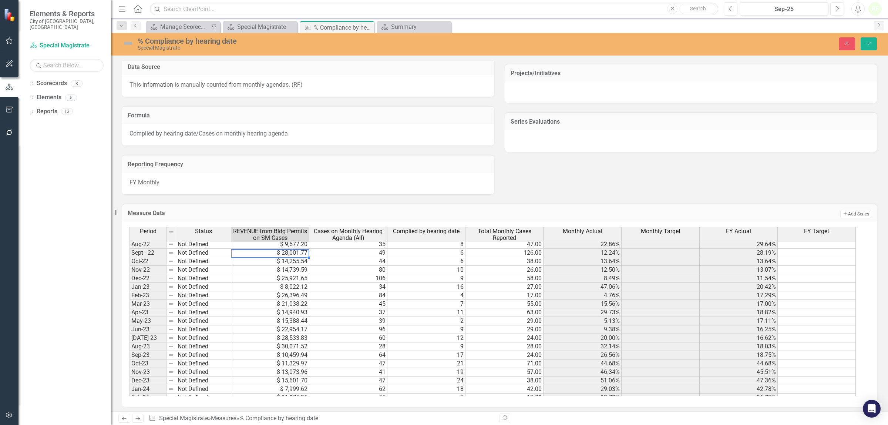
click at [265, 253] on td "$ 28,001.77" at bounding box center [270, 253] width 78 height 9
type textarea "20"
click at [815, 250] on td "20.00%" at bounding box center [817, 253] width 78 height 9
drag, startPoint x: 856, startPoint y: 256, endPoint x: 852, endPoint y: 393, distance: 137.0
click at [130, 393] on div "Period Status REVENUE from Bldg Permits on SM Cases Cases on Monthly Hearing Ag…" at bounding box center [130, 254] width 0 height 296
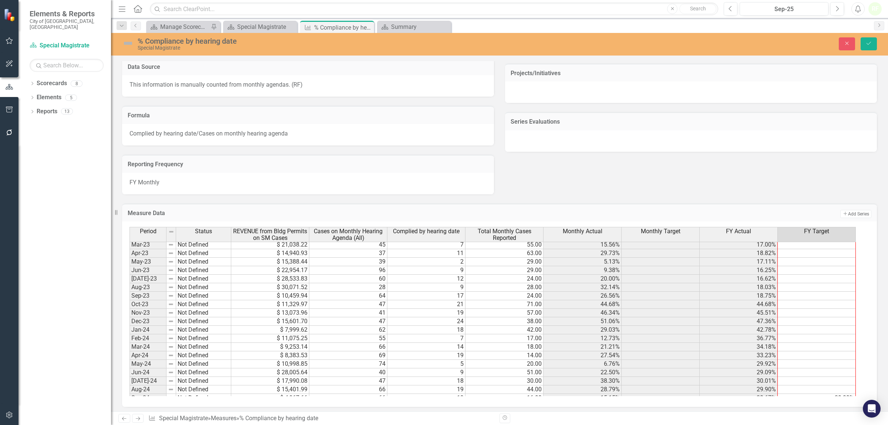
type textarea "20"
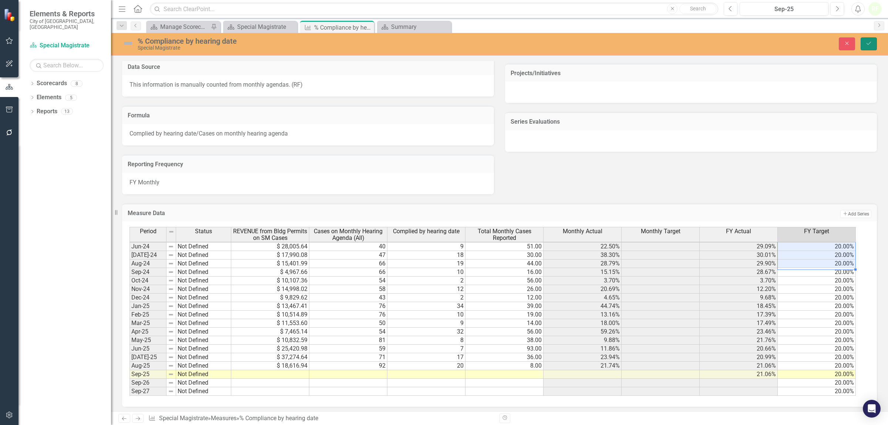
click at [870, 40] on button "Save" at bounding box center [869, 43] width 16 height 13
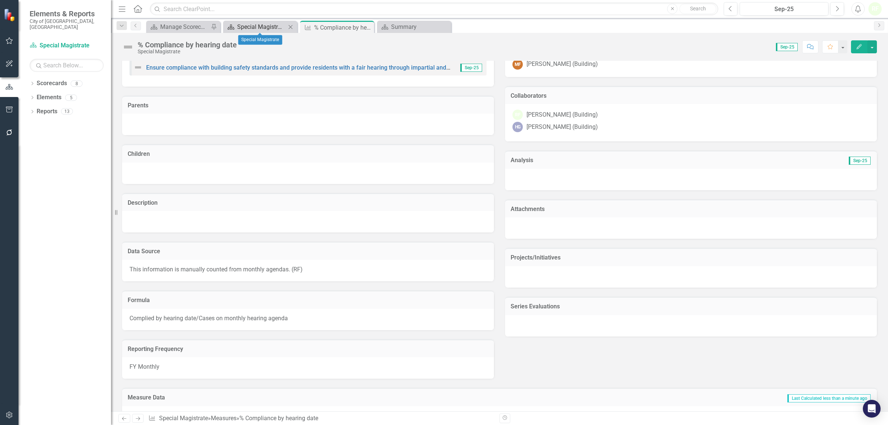
click at [249, 25] on div "Special Magistrate" at bounding box center [261, 26] width 49 height 9
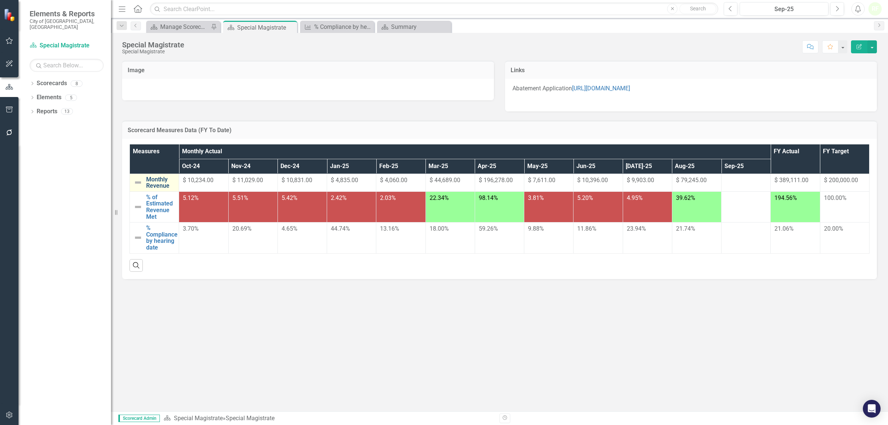
click at [155, 181] on link "Monthly Revenue" at bounding box center [160, 182] width 29 height 13
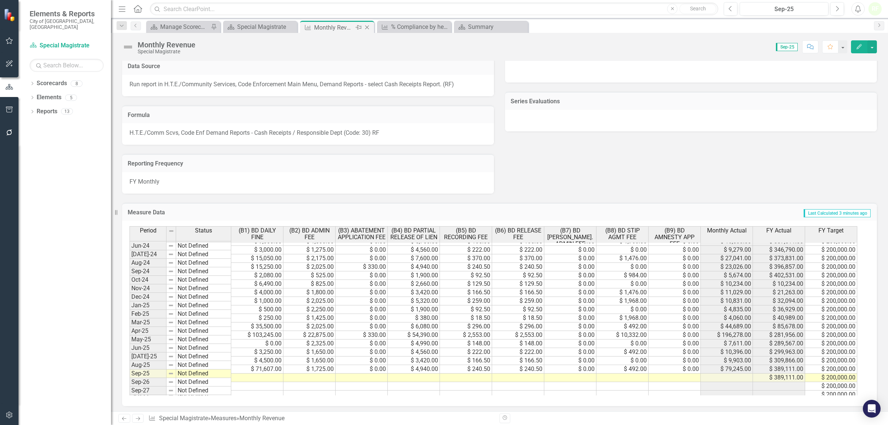
click at [368, 26] on icon at bounding box center [367, 28] width 4 height 4
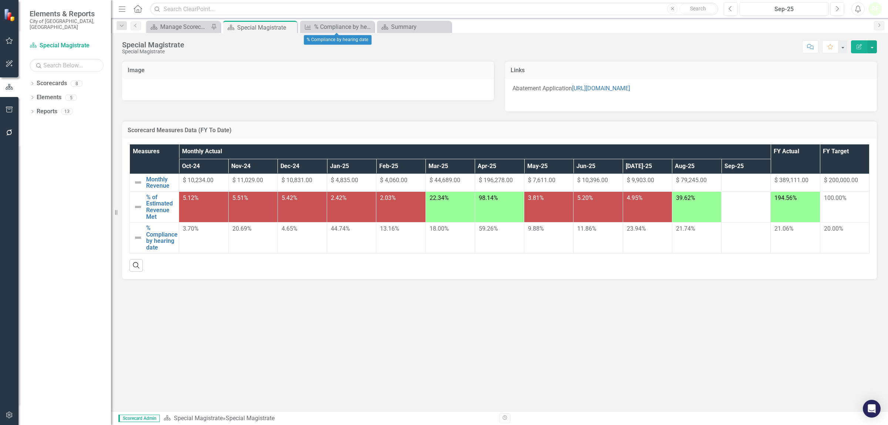
click at [0, 0] on icon at bounding box center [0, 0] width 0 height 0
click at [289, 28] on icon "Close" at bounding box center [289, 27] width 7 height 6
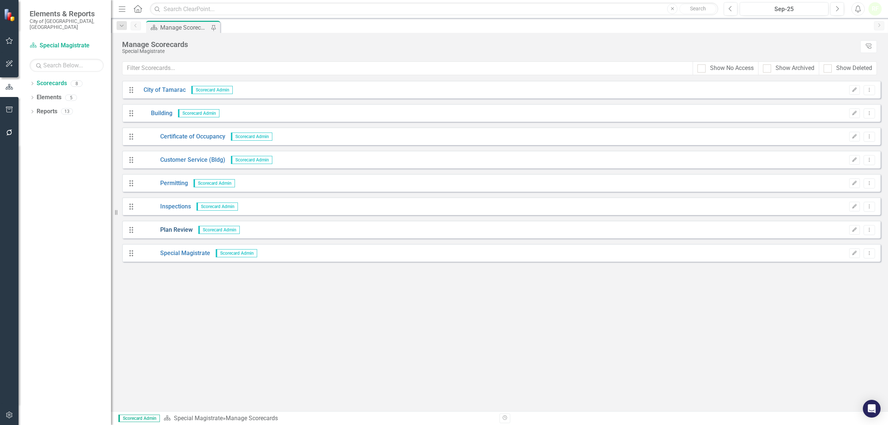
click at [178, 231] on link "Plan Review" at bounding box center [165, 230] width 55 height 9
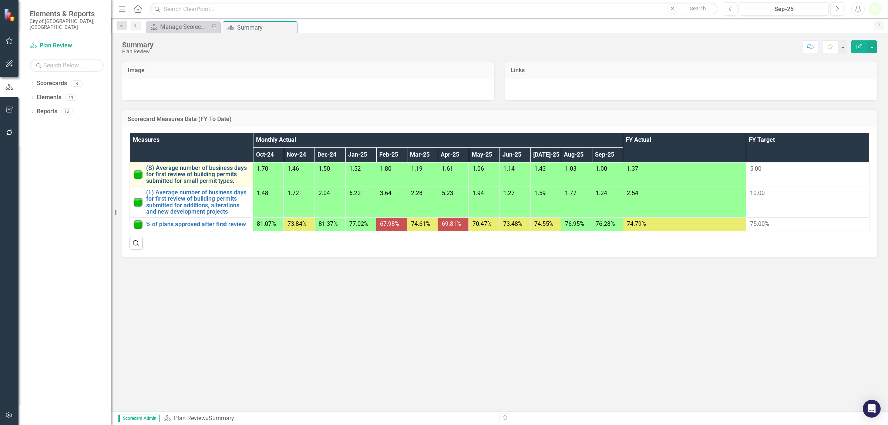
click at [178, 168] on link "(S) Average number of business days for first review of building permits submit…" at bounding box center [197, 175] width 103 height 20
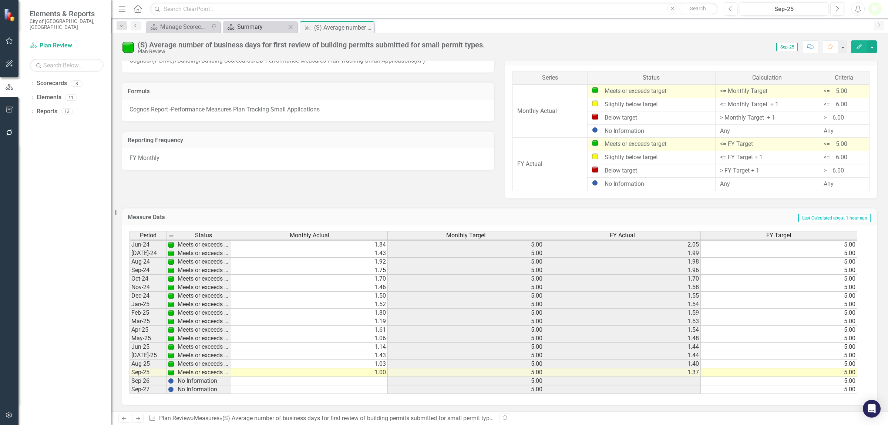
click at [263, 29] on div "Summary" at bounding box center [261, 26] width 49 height 9
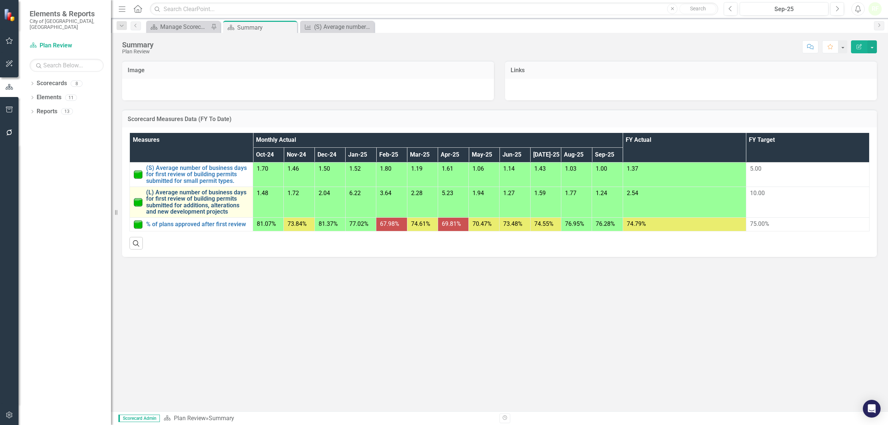
click at [189, 199] on link "(L) Average number of business days for first review of building permits submit…" at bounding box center [197, 202] width 103 height 26
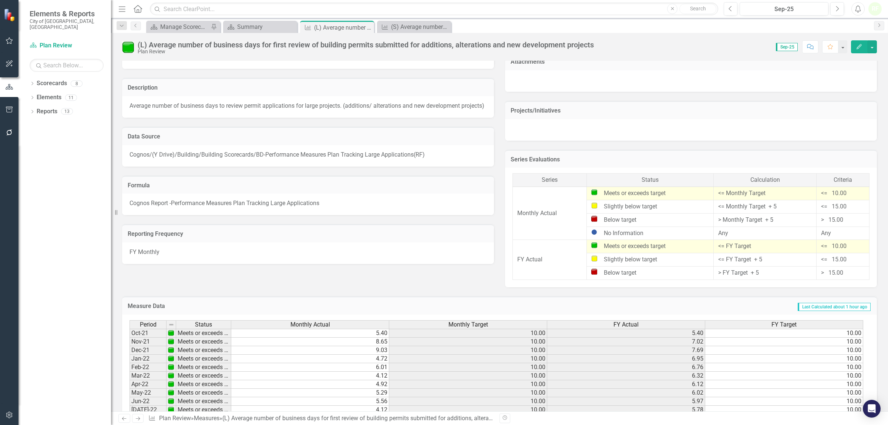
scroll to position [400, 0]
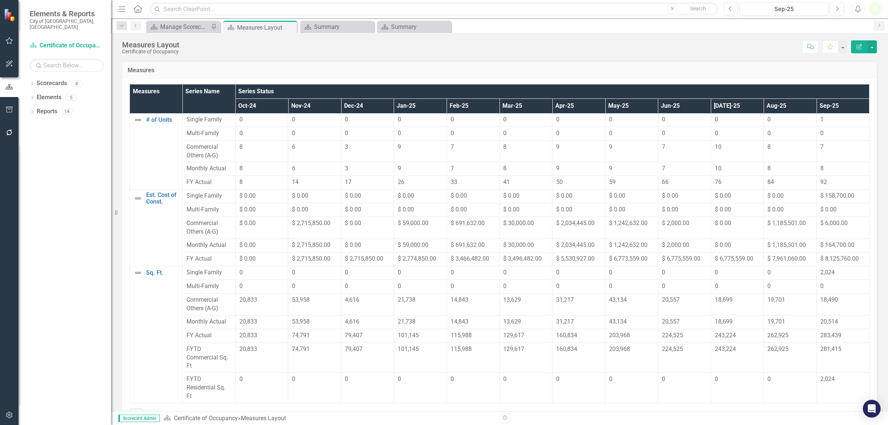
scroll to position [221, 0]
click at [194, 25] on div "Manage Scorecards" at bounding box center [184, 26] width 49 height 9
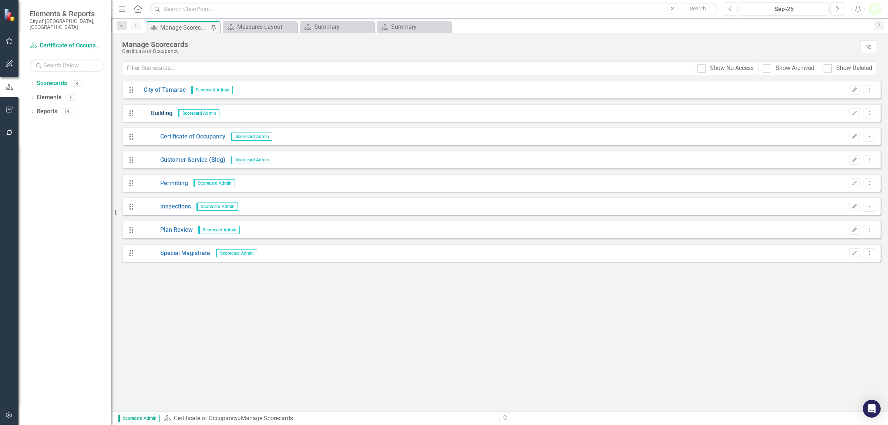
click at [158, 114] on link "Building" at bounding box center [155, 113] width 34 height 9
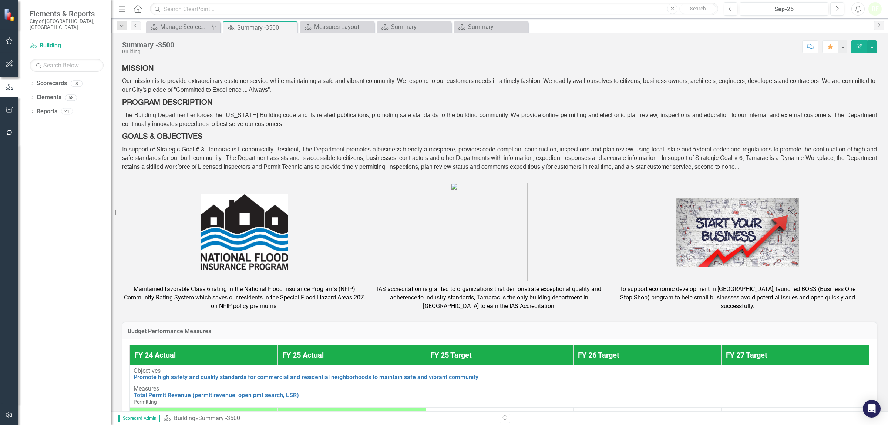
scroll to position [73, 0]
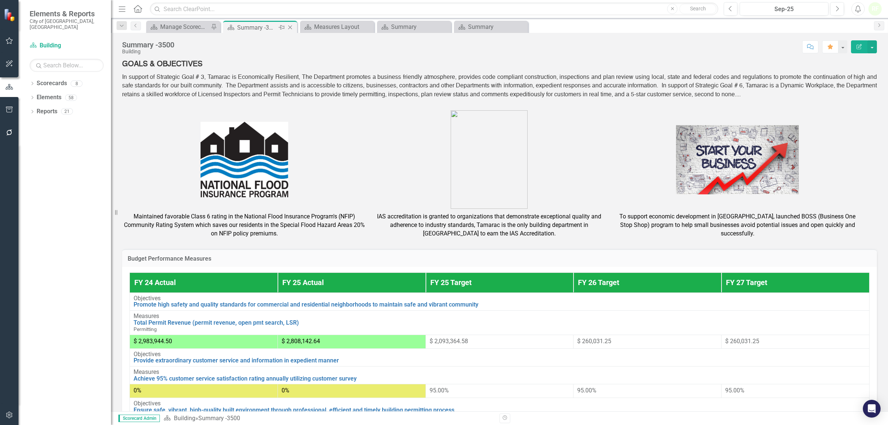
click at [290, 26] on icon "Close" at bounding box center [289, 27] width 7 height 6
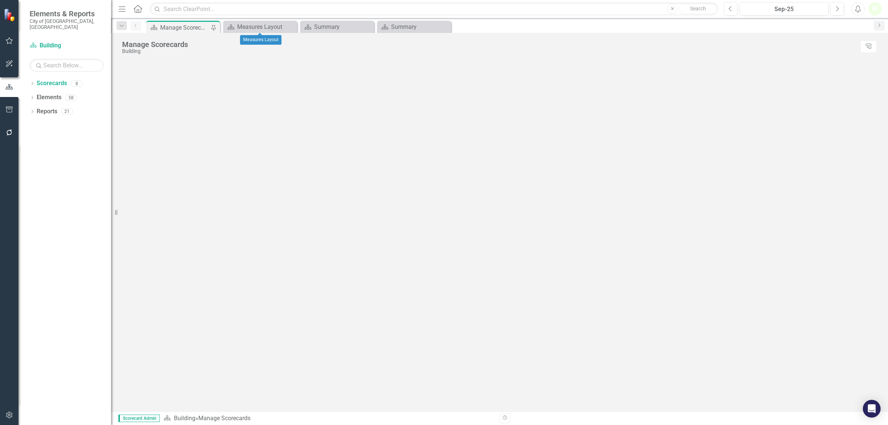
click at [0, 0] on icon "Close" at bounding box center [0, 0] width 0 height 0
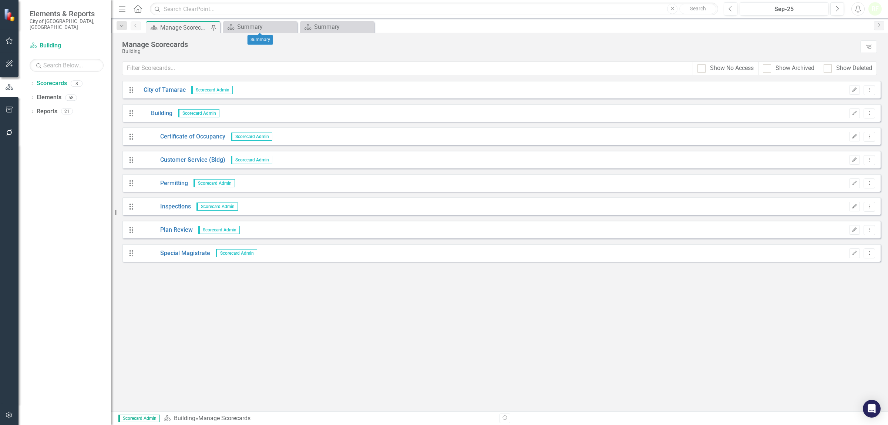
click at [0, 0] on icon "Close" at bounding box center [0, 0] width 0 height 0
click at [187, 27] on div "Manage Scorecards" at bounding box center [184, 27] width 49 height 9
click at [169, 93] on link "City of Tamarac" at bounding box center [162, 90] width 48 height 9
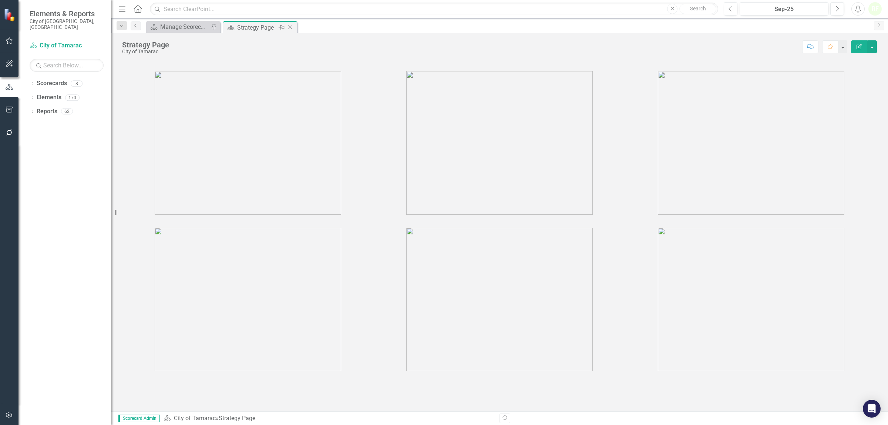
click at [291, 29] on icon "Close" at bounding box center [289, 27] width 7 height 6
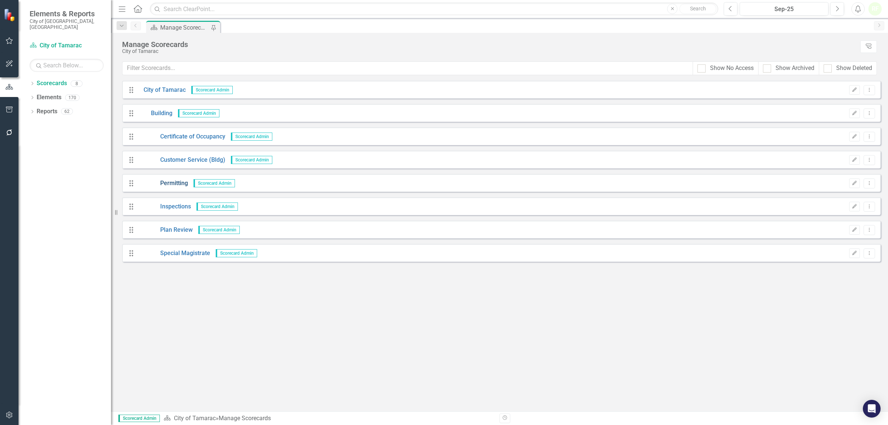
click at [174, 182] on link "Permitting" at bounding box center [163, 183] width 50 height 9
